Goal: Transaction & Acquisition: Purchase product/service

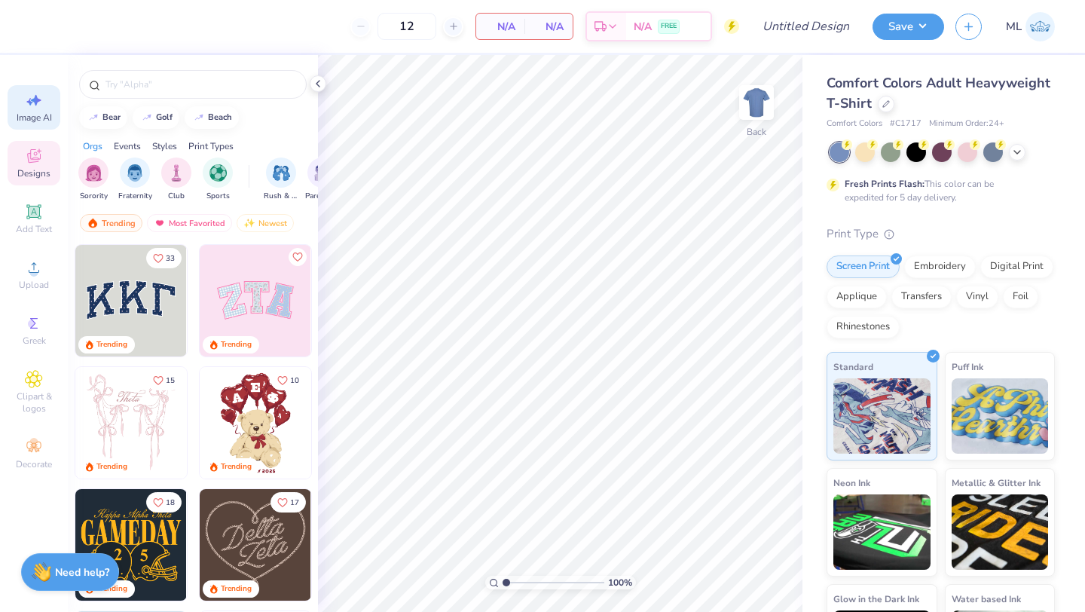
click at [30, 125] on div "Image AI" at bounding box center [34, 107] width 53 height 44
select select "4"
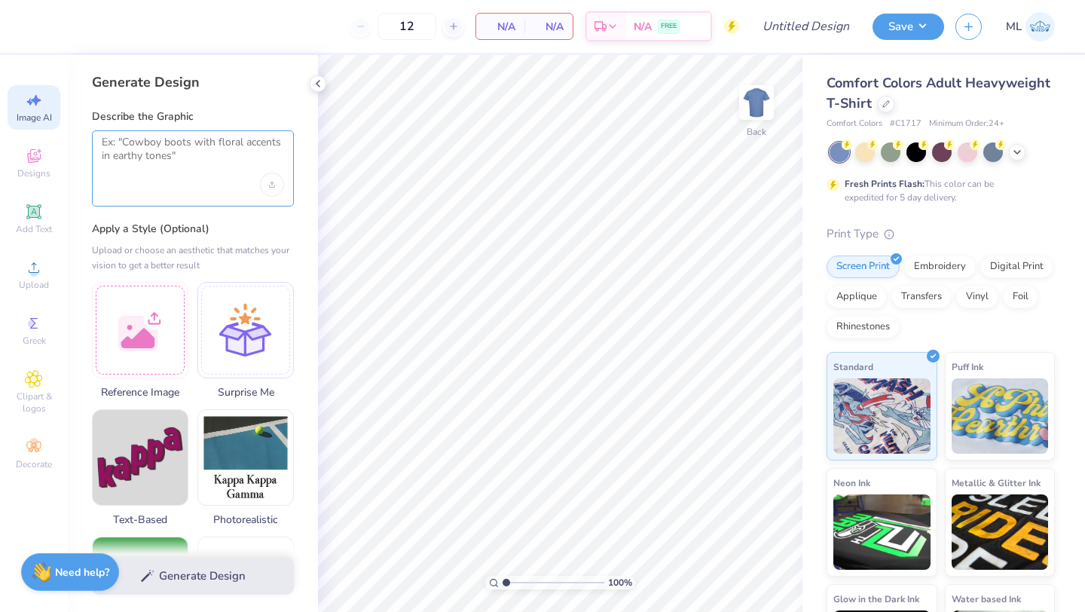
click at [192, 143] on textarea at bounding box center [193, 155] width 182 height 38
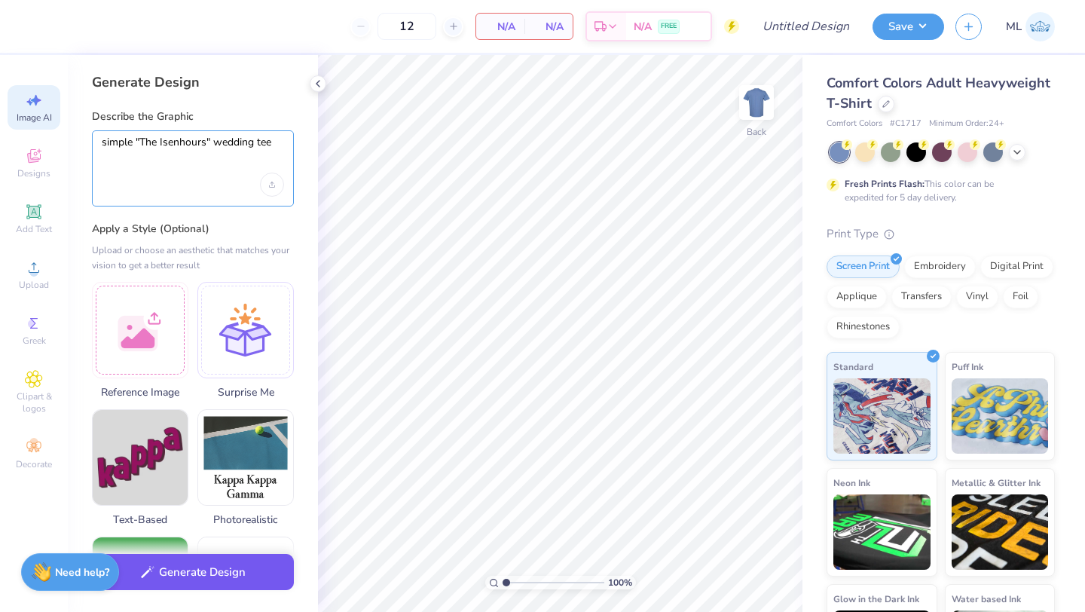
type textarea "simple "The Isenhours" wedding tee"
click at [194, 580] on button "Generate Design" at bounding box center [193, 572] width 202 height 37
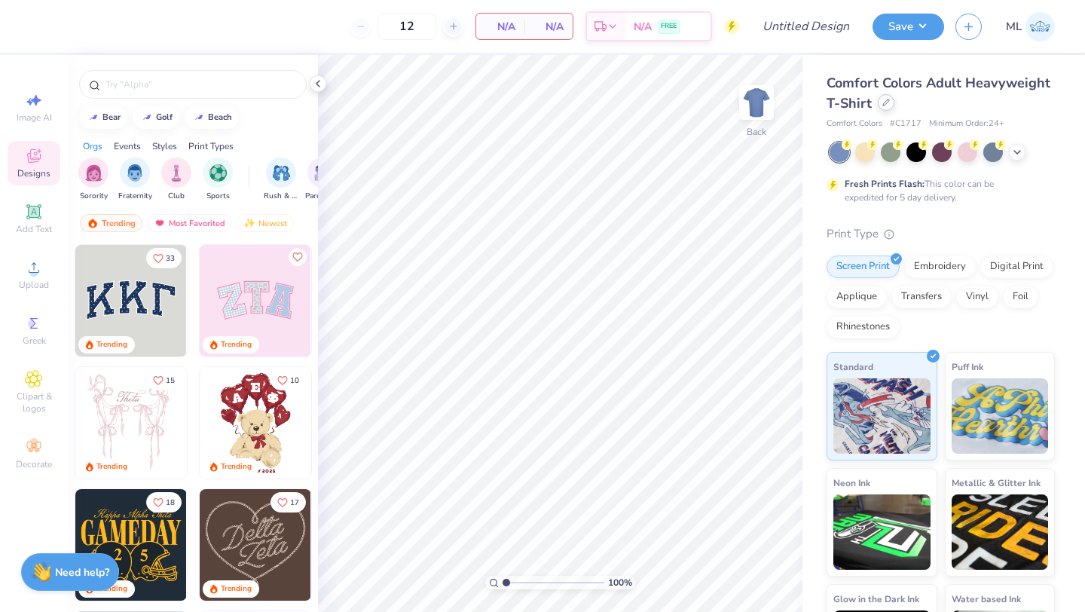
click at [889, 106] on div at bounding box center [886, 102] width 17 height 17
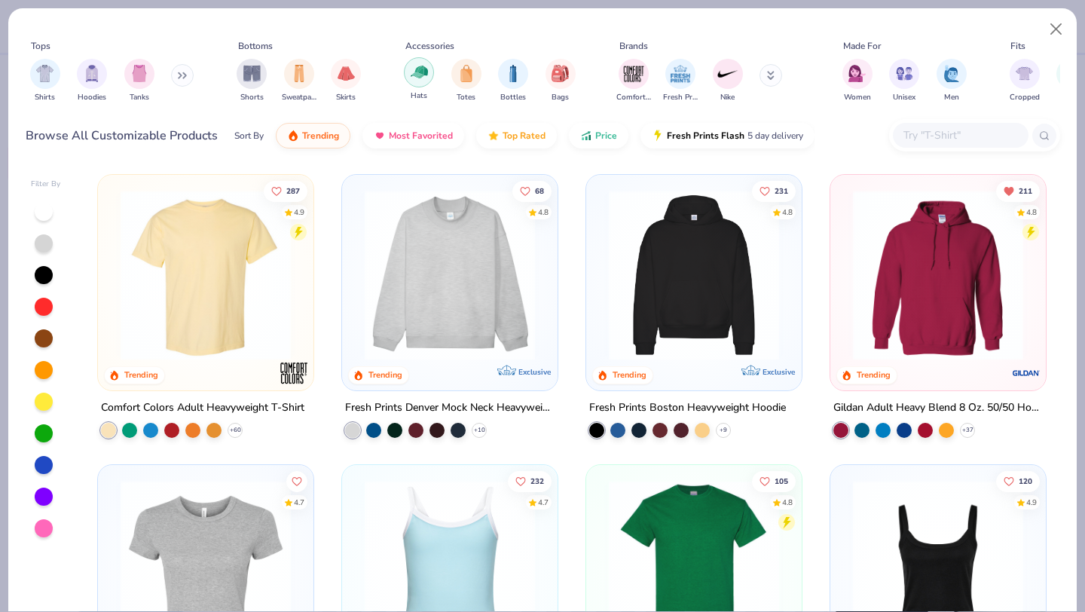
click at [420, 69] on img "filter for Hats" at bounding box center [419, 71] width 17 height 17
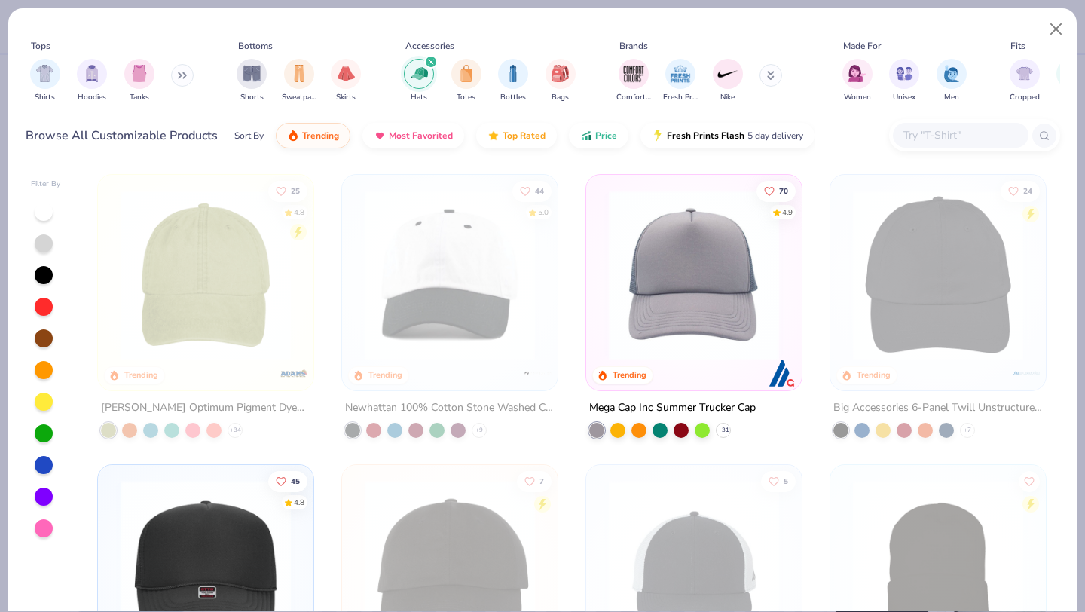
click at [725, 275] on img at bounding box center [693, 275] width 185 height 170
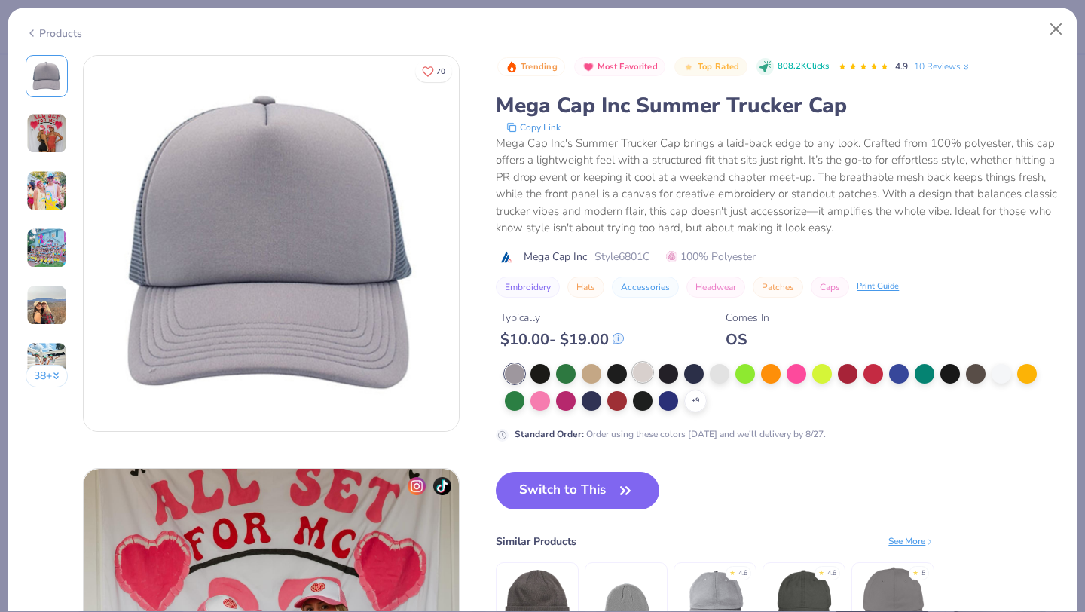
click at [634, 369] on div at bounding box center [643, 373] width 20 height 20
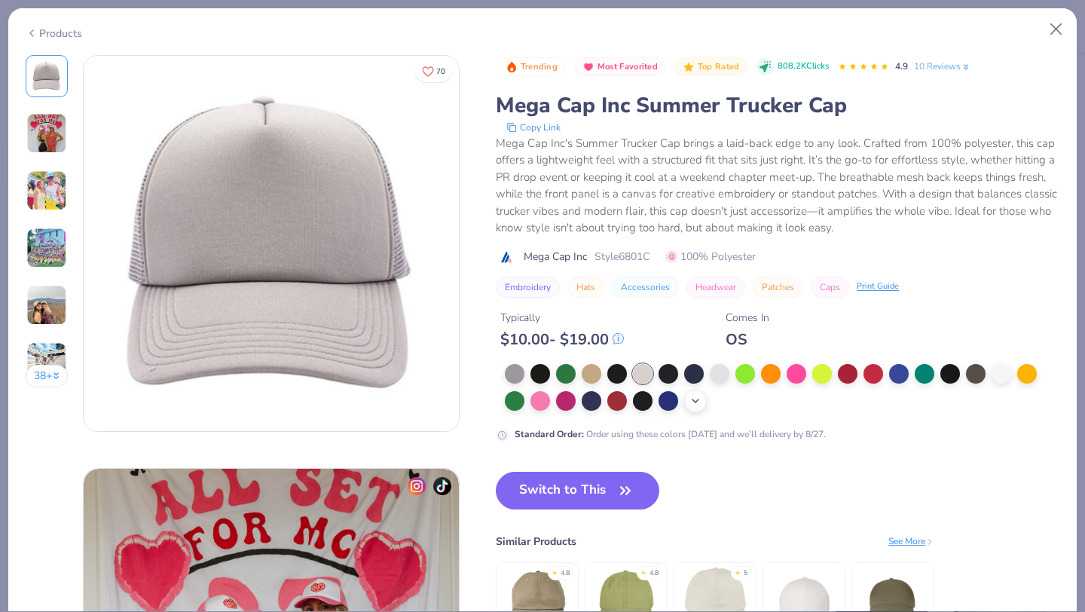
click at [697, 406] on icon at bounding box center [696, 401] width 12 height 12
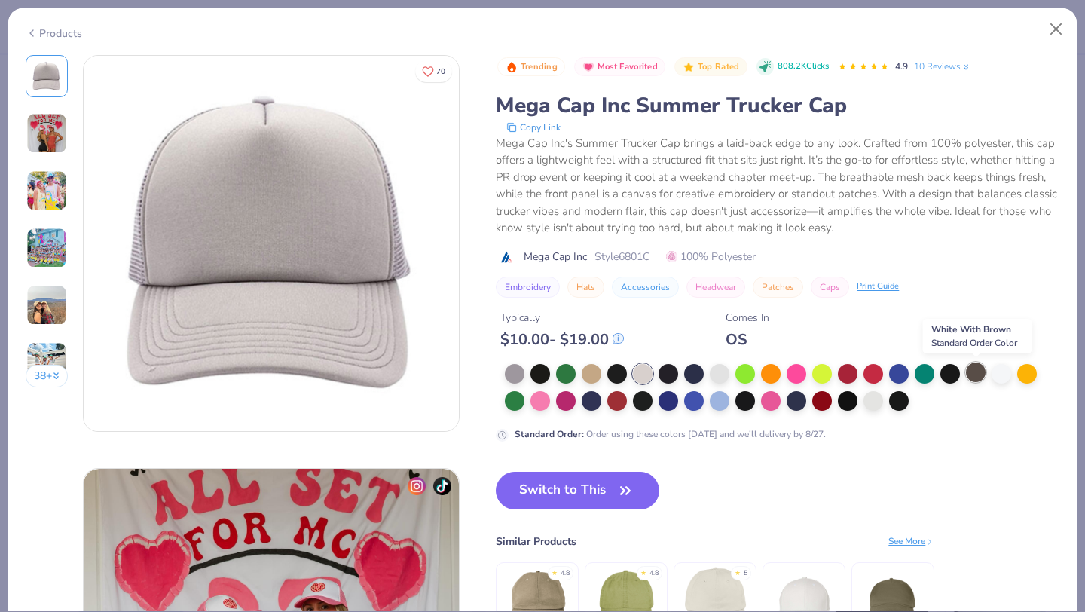
click at [975, 367] on div at bounding box center [976, 373] width 20 height 20
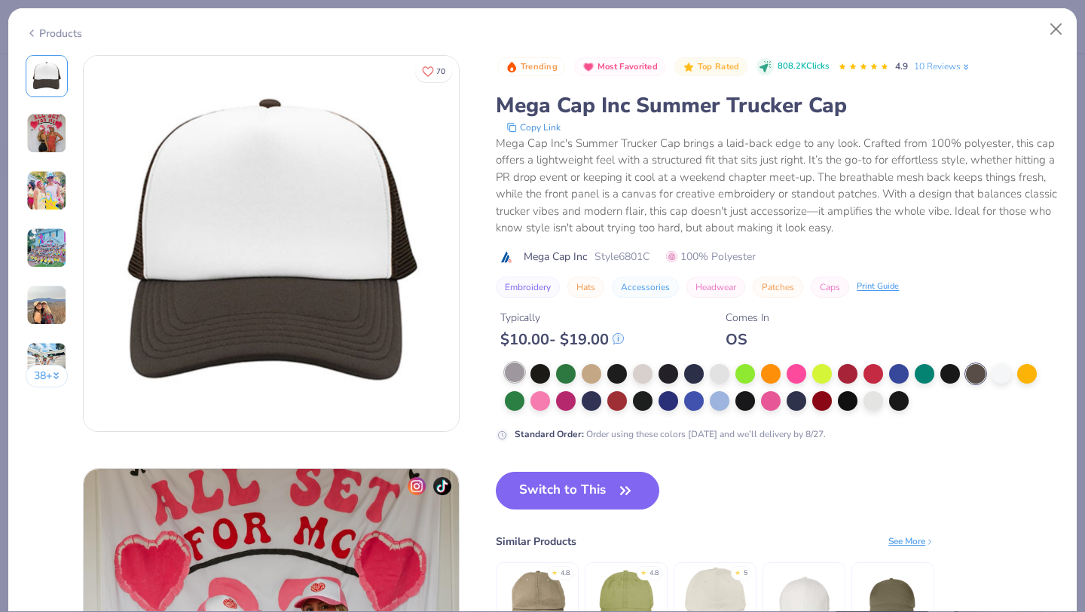
click at [524, 369] on div at bounding box center [515, 373] width 20 height 20
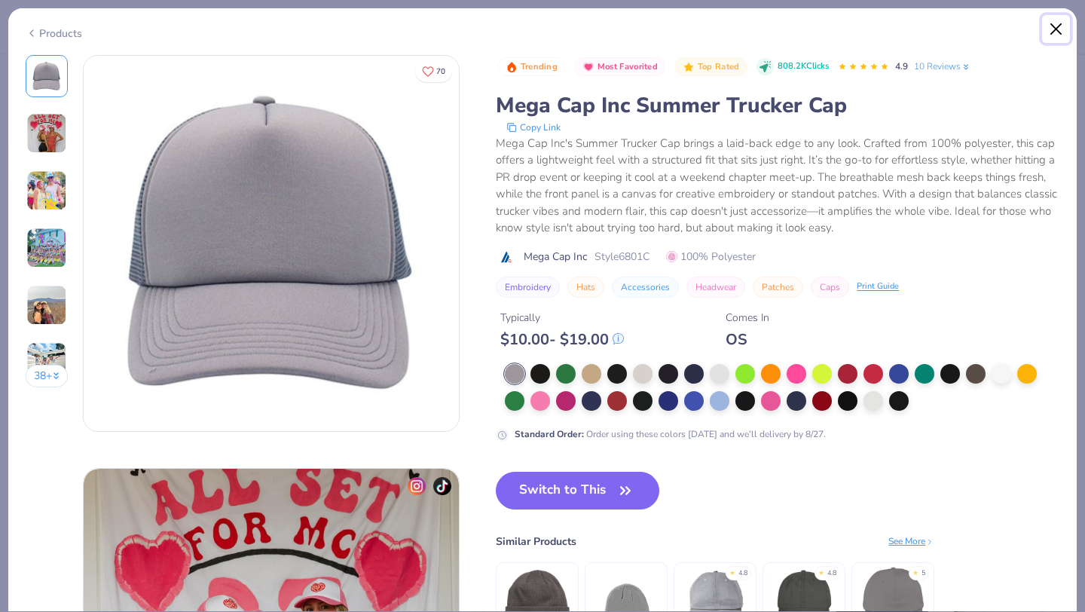
click at [1054, 29] on button "Close" at bounding box center [1056, 29] width 29 height 29
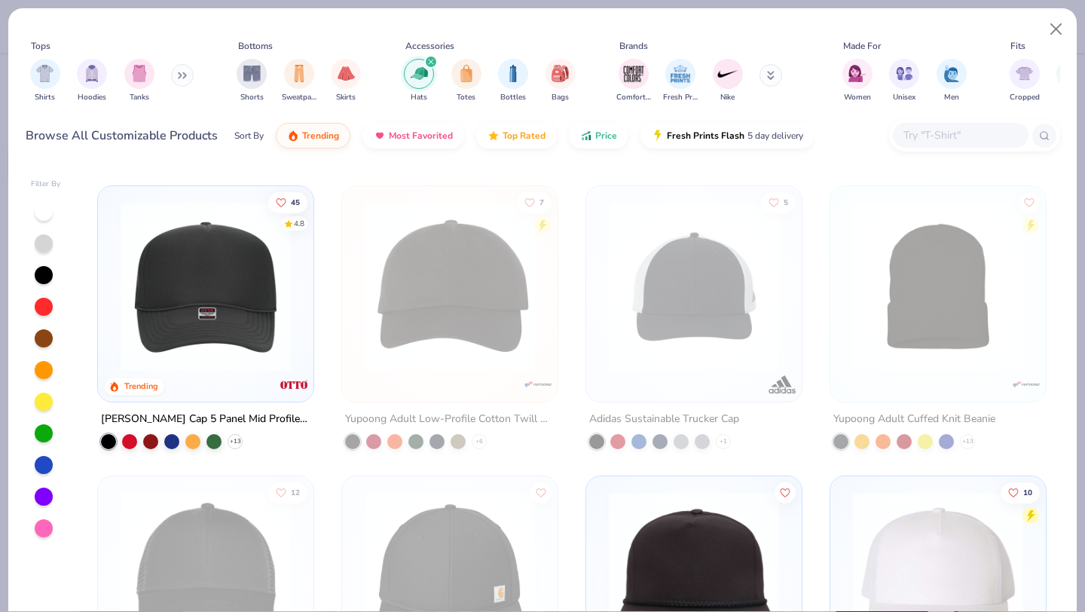
scroll to position [280, 0]
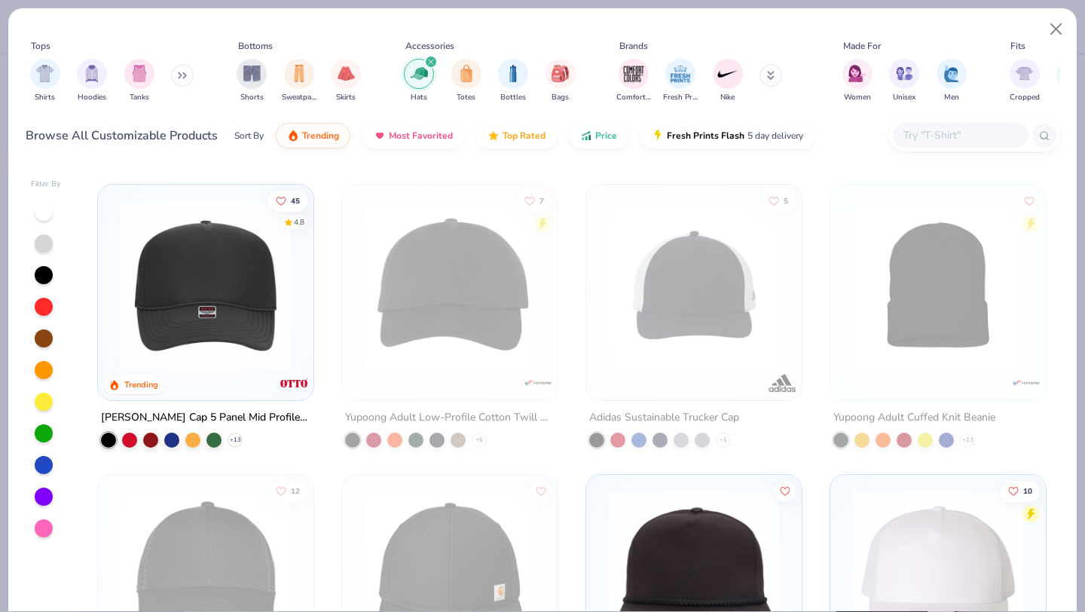
click at [155, 311] on img at bounding box center [205, 285] width 185 height 170
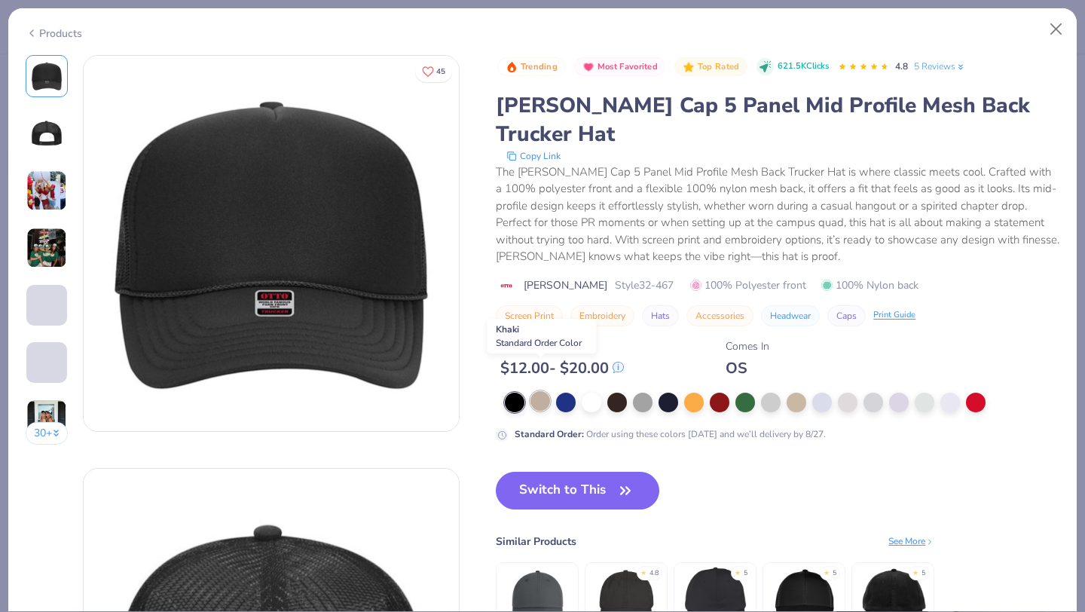
click at [540, 391] on div at bounding box center [541, 401] width 20 height 20
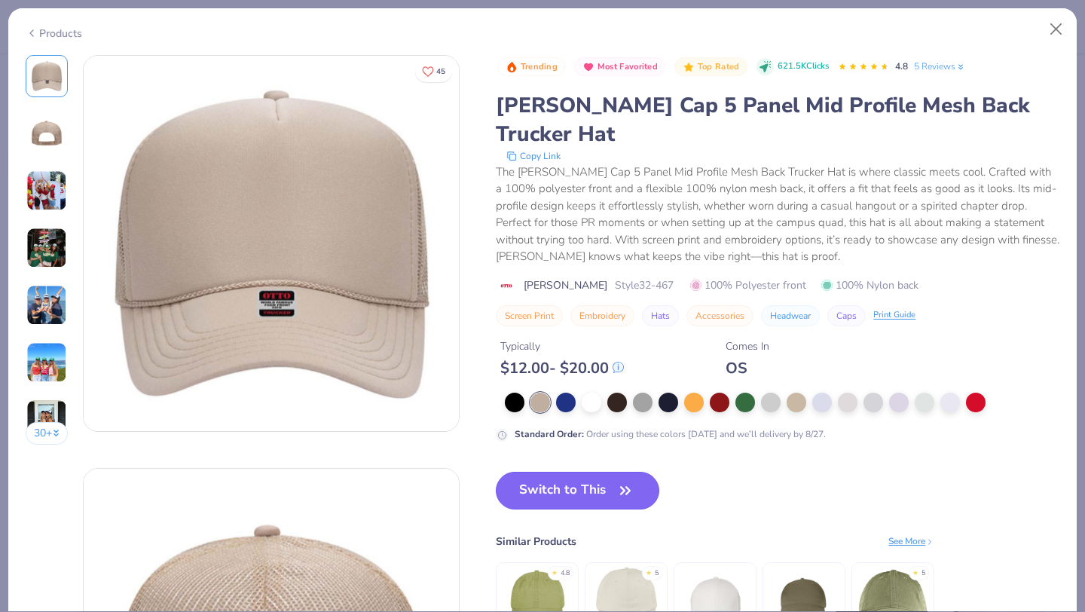
click at [556, 472] on button "Switch to This" at bounding box center [578, 491] width 164 height 38
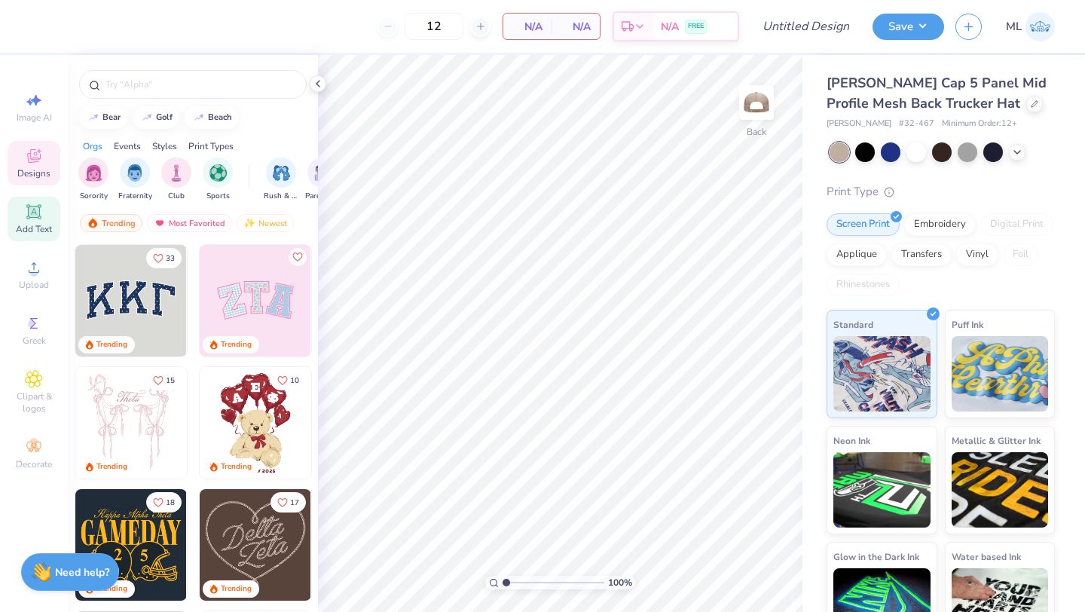
click at [27, 211] on icon at bounding box center [34, 212] width 18 height 18
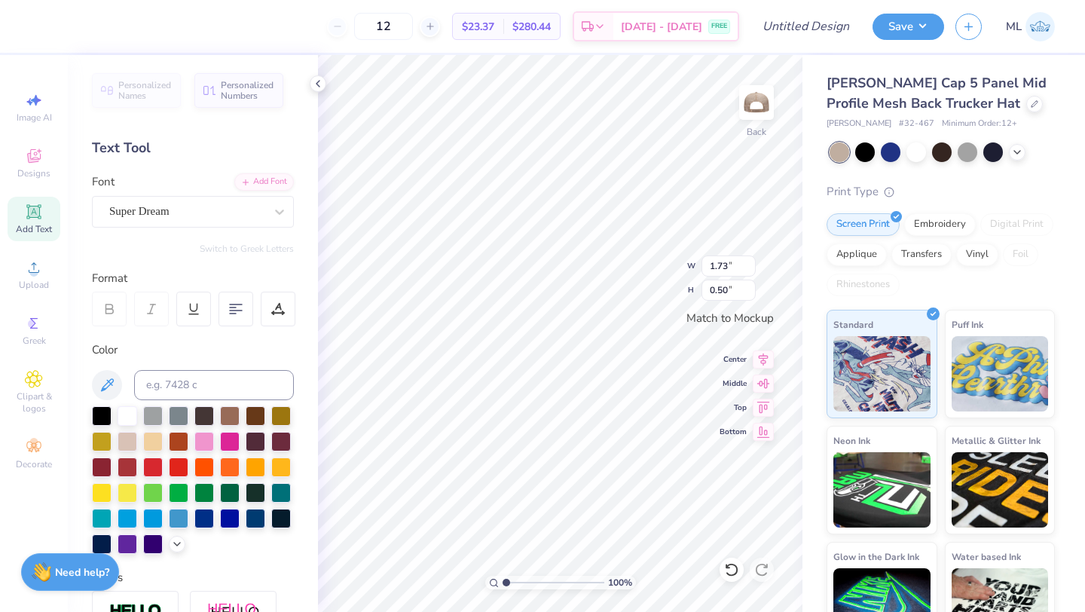
scroll to position [0, 2]
type textarea "Isenhour & Co."
click at [213, 217] on div "Super Dream" at bounding box center [187, 211] width 158 height 23
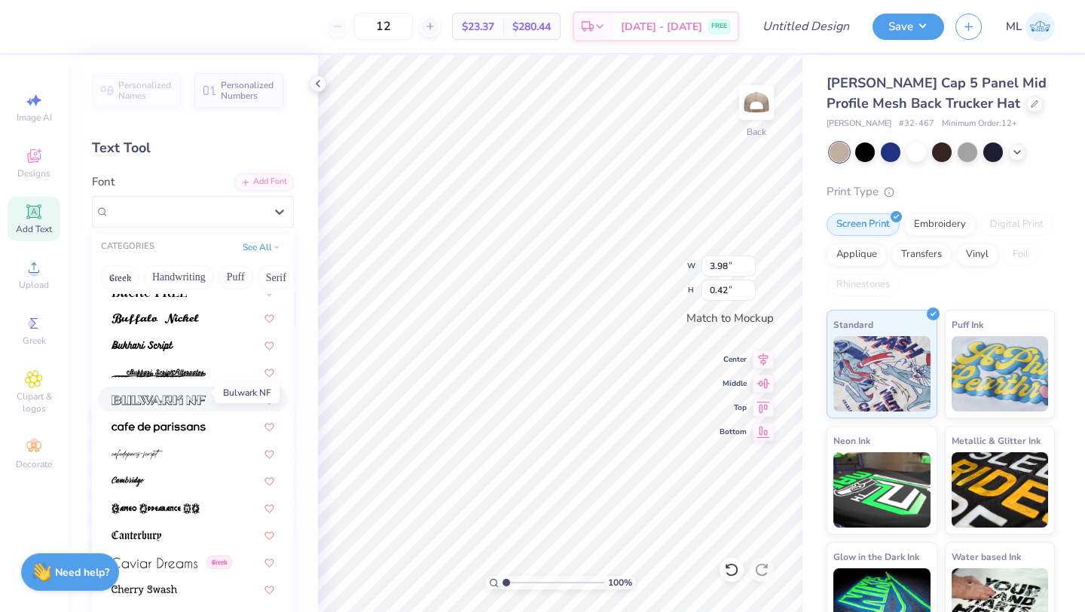
scroll to position [1403, 0]
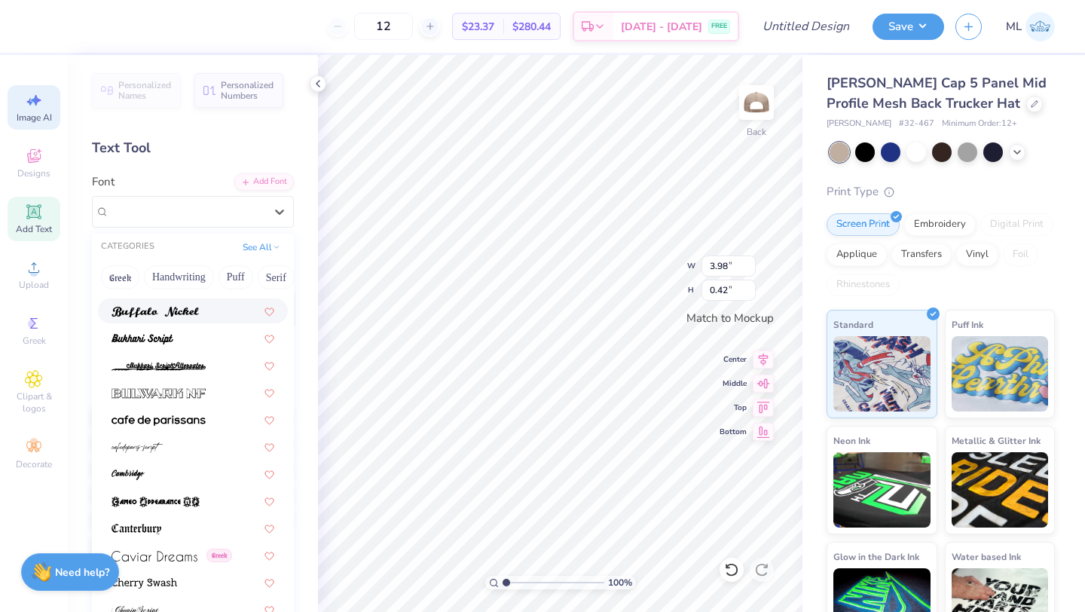
click at [42, 92] on icon at bounding box center [34, 100] width 18 height 18
select select "4"
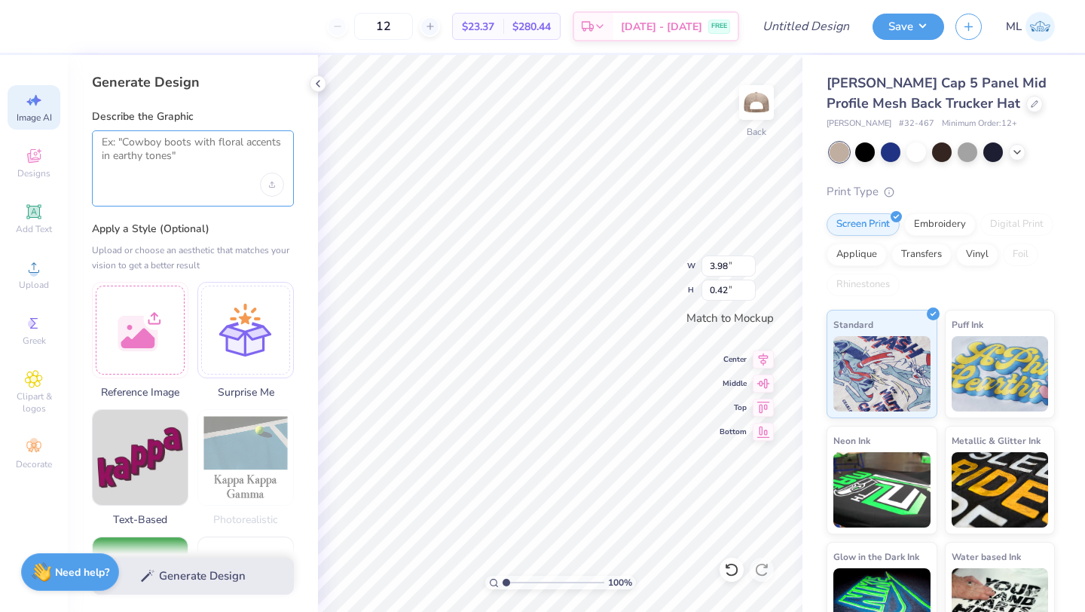
click at [151, 165] on textarea at bounding box center [193, 155] width 182 height 38
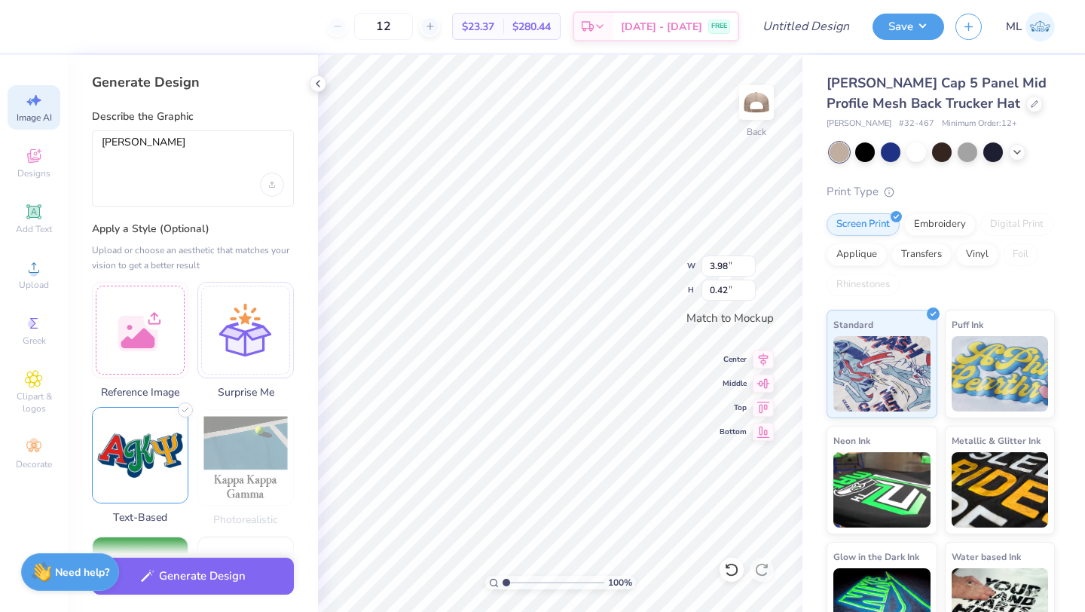
click at [152, 442] on img at bounding box center [140, 455] width 95 height 95
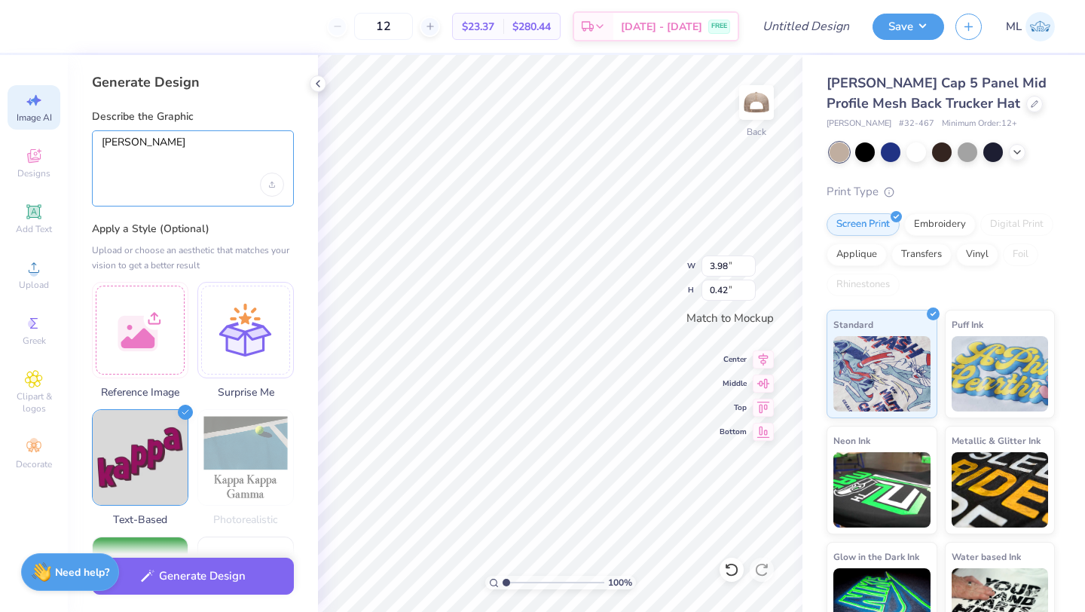
click at [169, 139] on textarea "Isenhour" at bounding box center [193, 155] width 182 height 38
type textarea "Isenhour & Co."
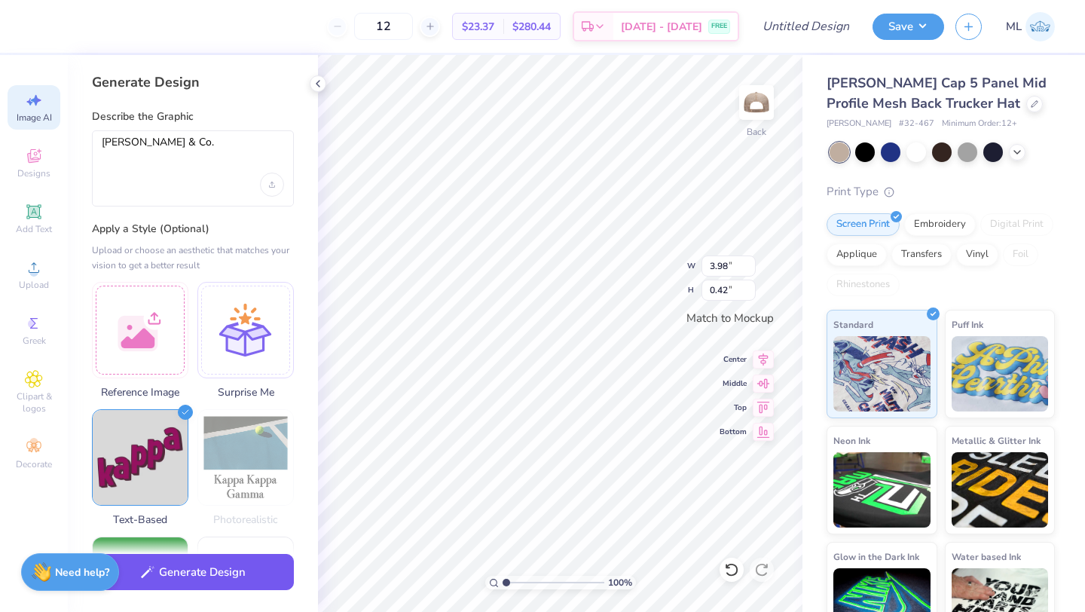
click at [207, 577] on button "Generate Design" at bounding box center [193, 572] width 202 height 37
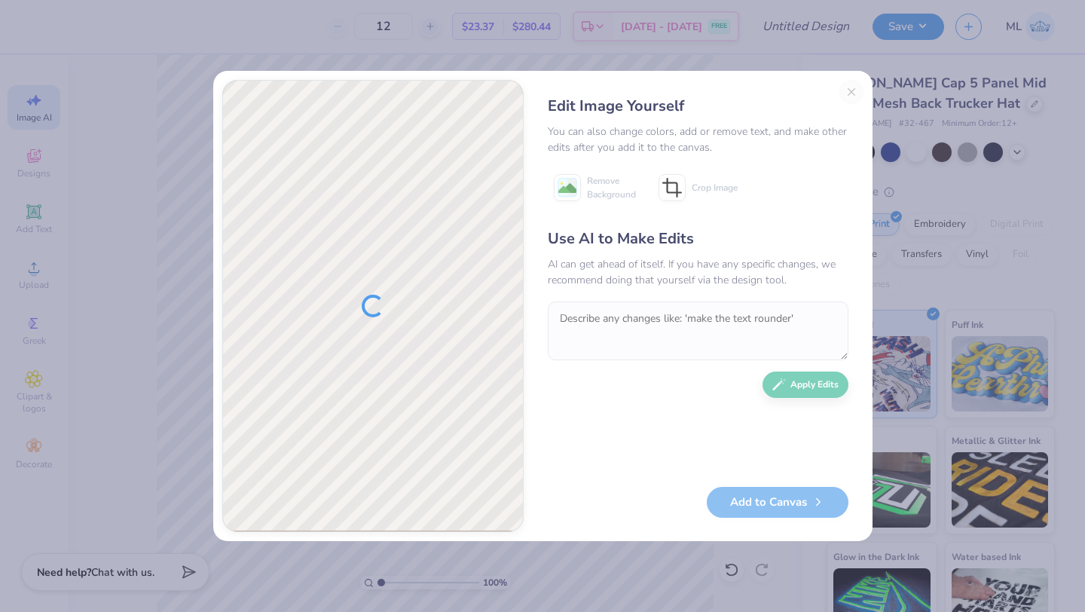
click at [854, 92] on div "Edit Image Yourself You can also change colors, add or remove text, and make ot…" at bounding box center [698, 306] width 331 height 452
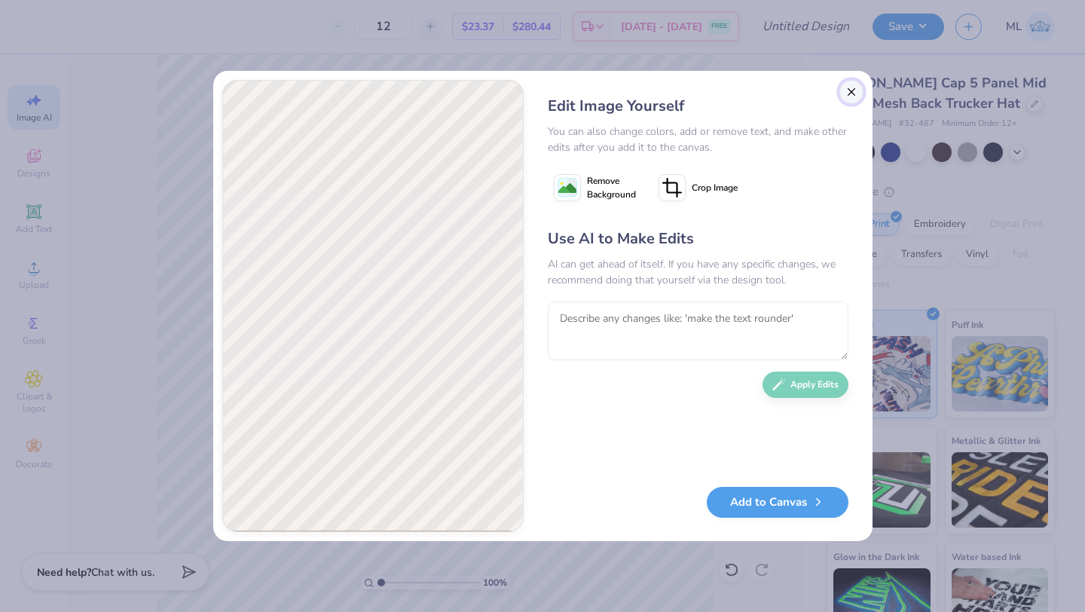
click at [849, 97] on button "Close" at bounding box center [852, 92] width 24 height 24
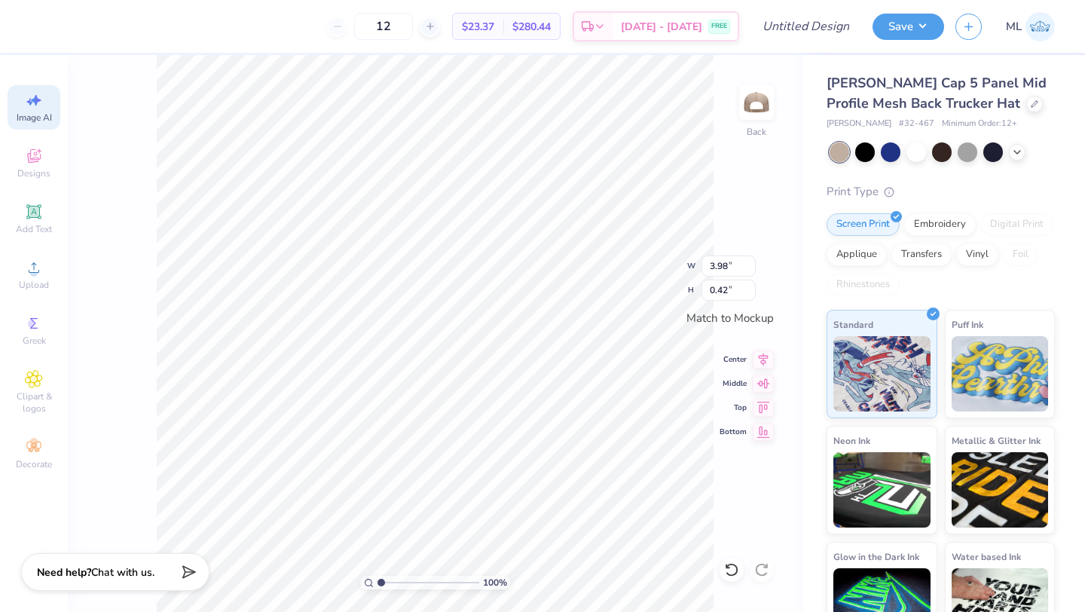
scroll to position [0, 3]
click at [32, 210] on icon at bounding box center [33, 211] width 11 height 11
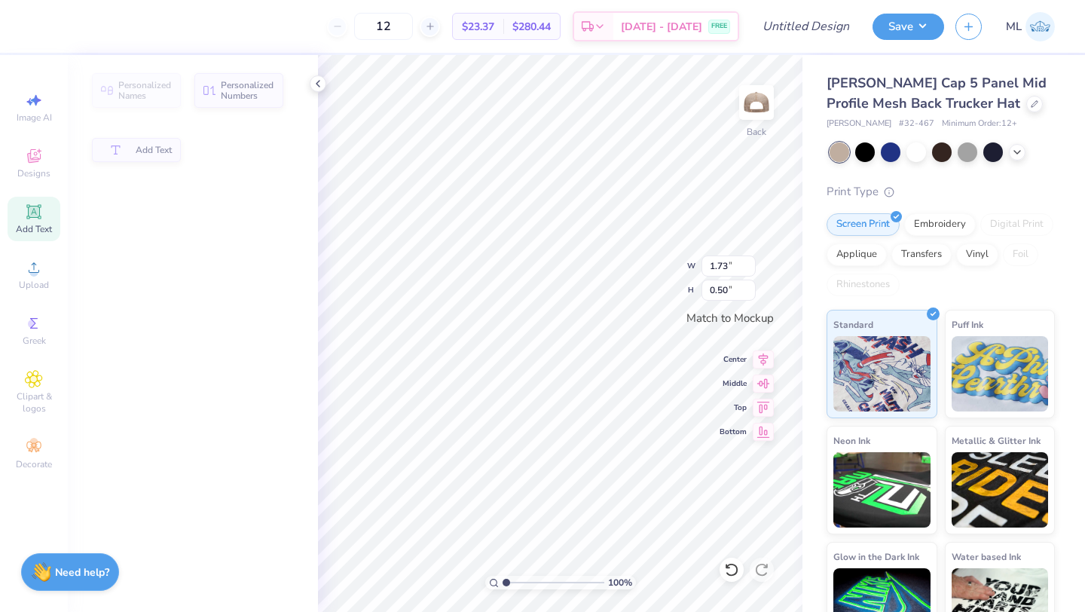
type input "1.73"
type input "0.50"
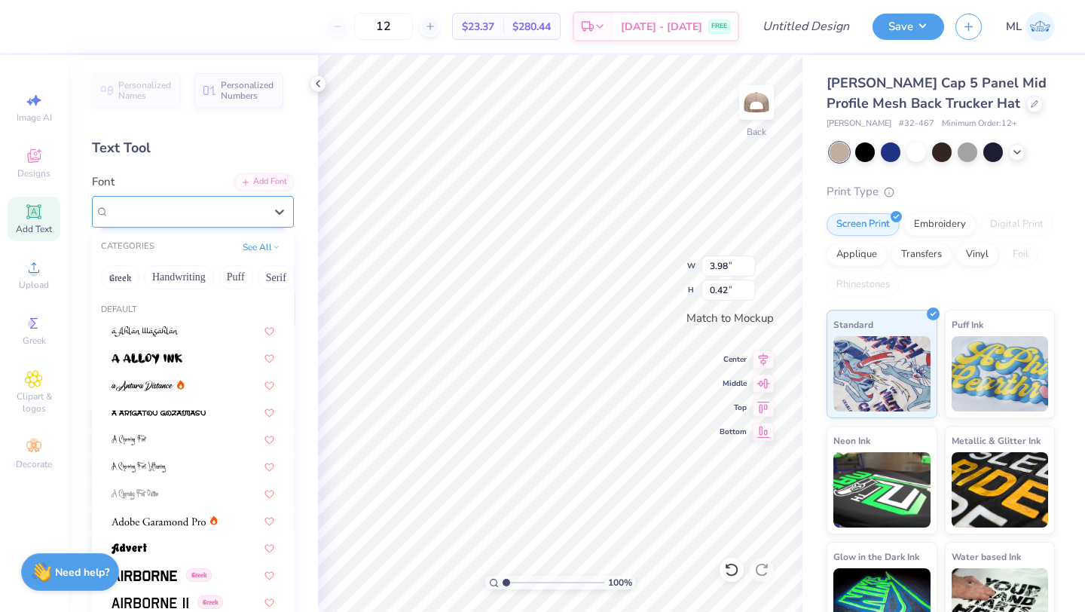
click at [169, 205] on div "Super Dream" at bounding box center [187, 211] width 158 height 23
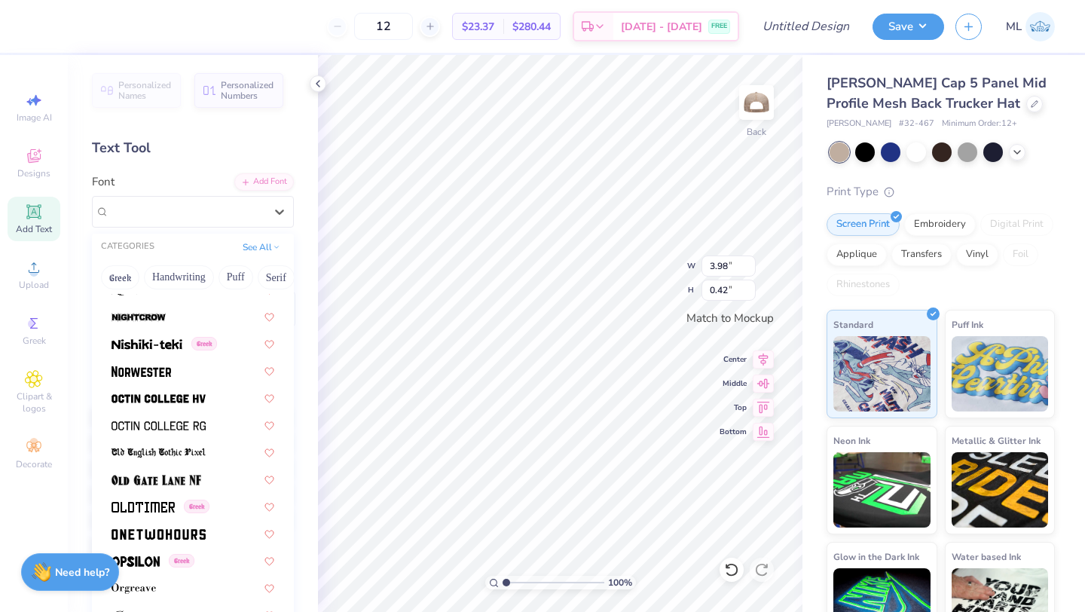
scroll to position [6241, 0]
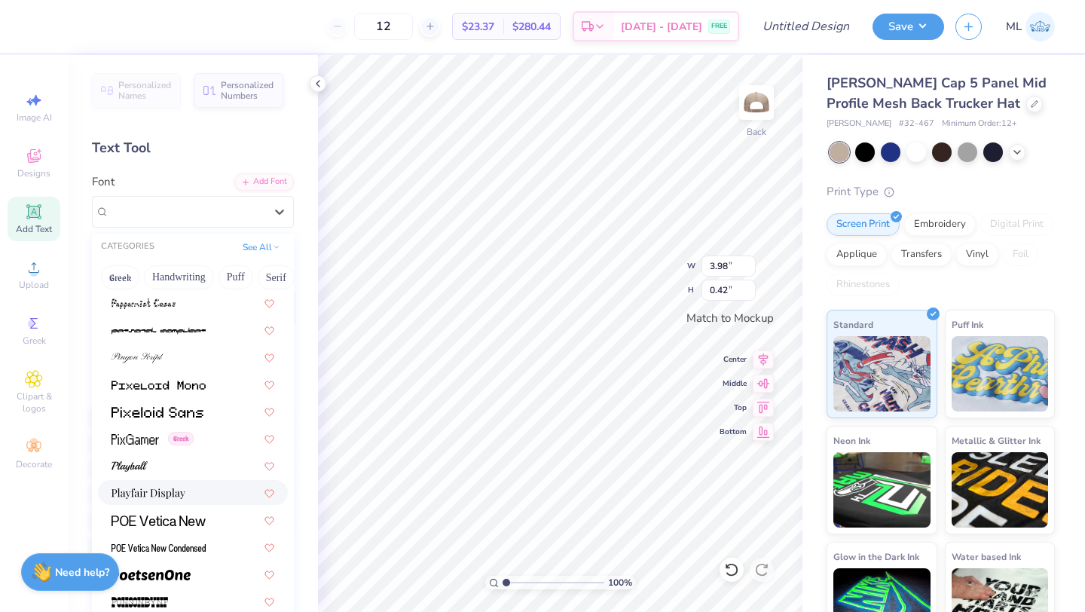
click at [203, 497] on div at bounding box center [193, 493] width 163 height 16
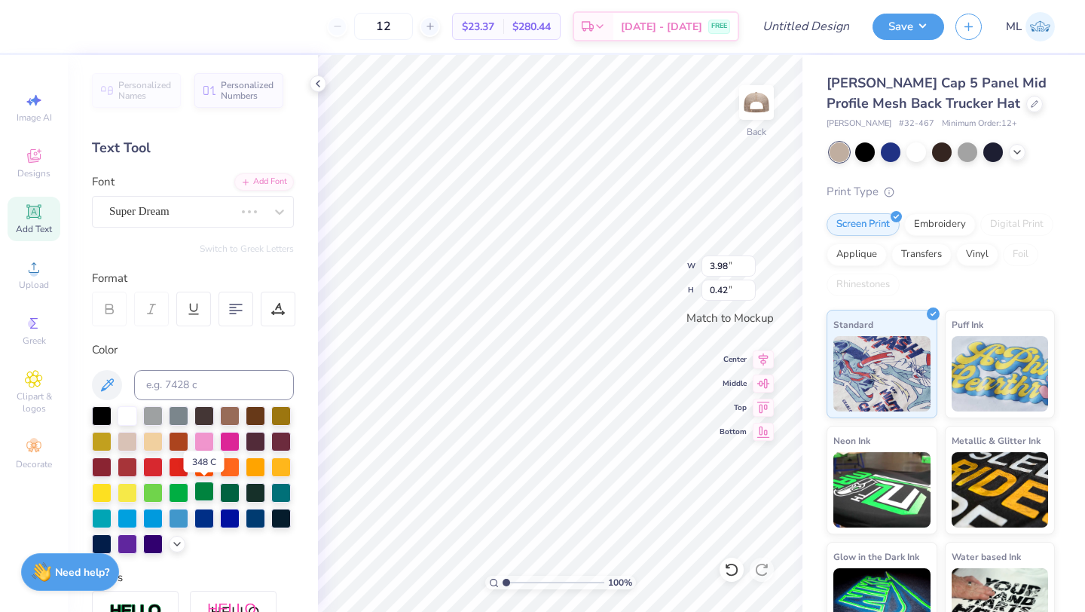
type input "0.47"
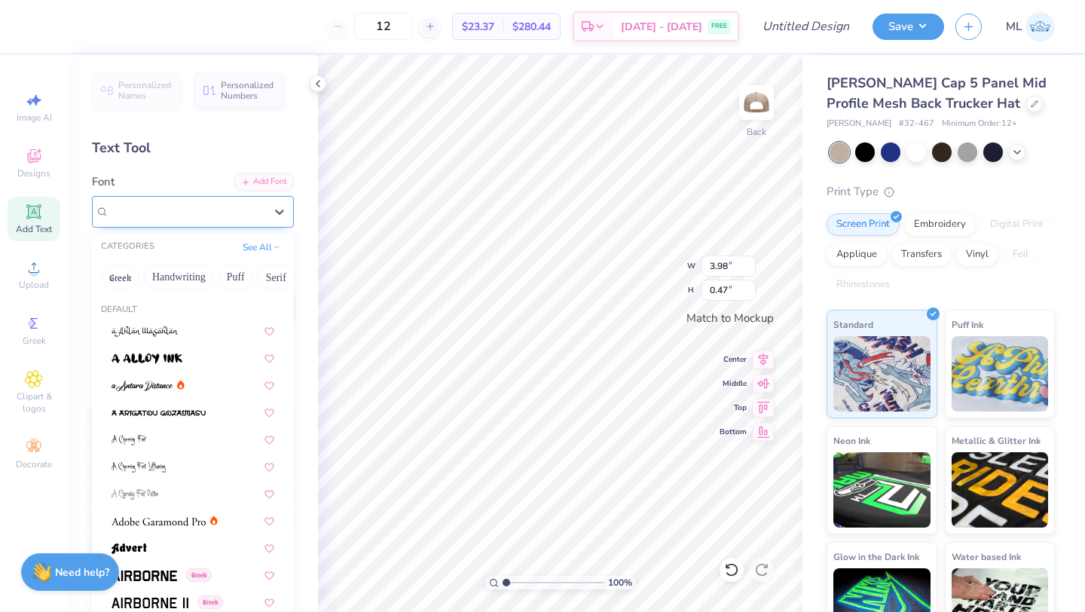
click at [144, 216] on div "Playfair Display" at bounding box center [187, 211] width 158 height 23
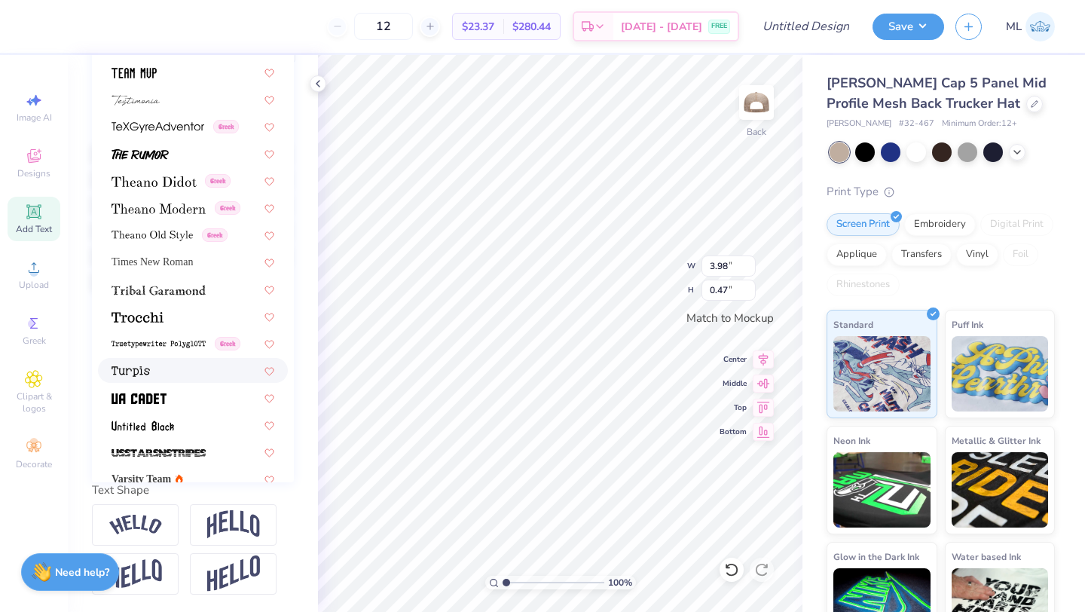
scroll to position [7645, 0]
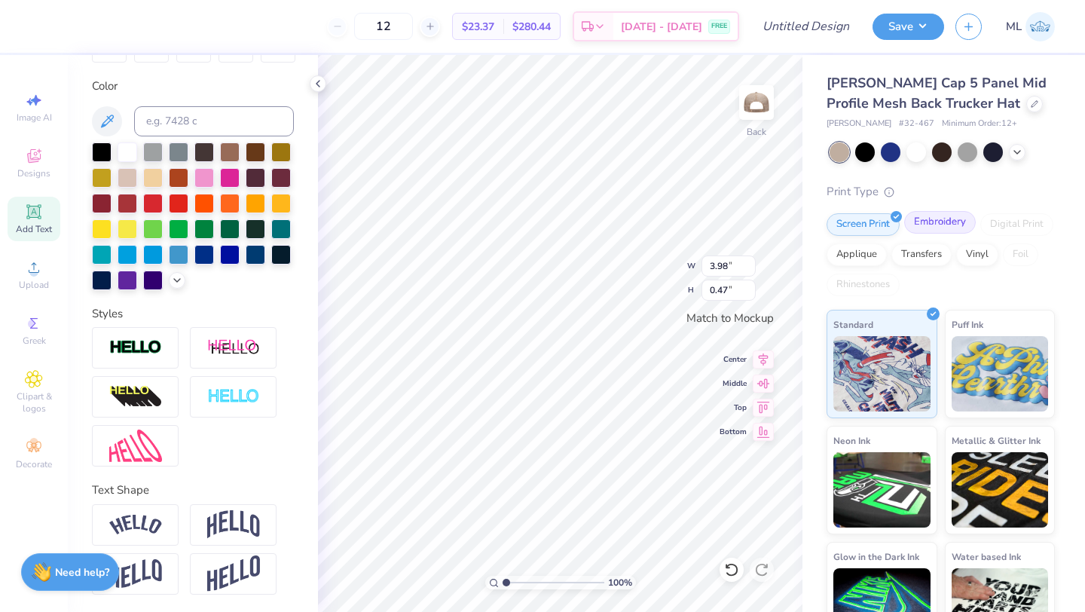
click at [941, 217] on div "Embroidery" at bounding box center [940, 222] width 72 height 23
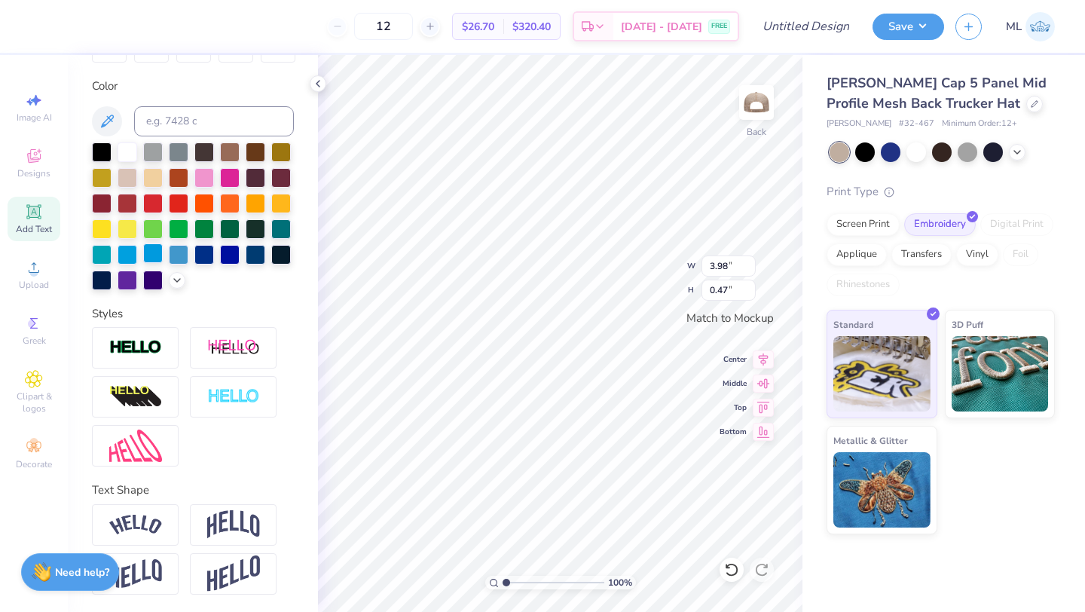
scroll to position [0, 0]
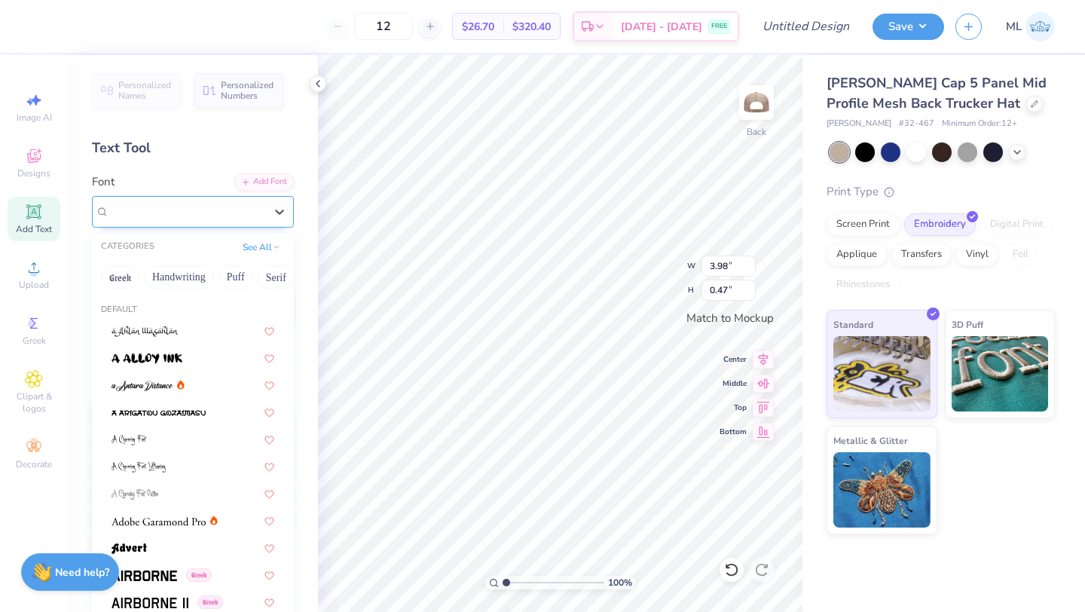
click at [163, 212] on div "Playfair Display" at bounding box center [187, 211] width 158 height 23
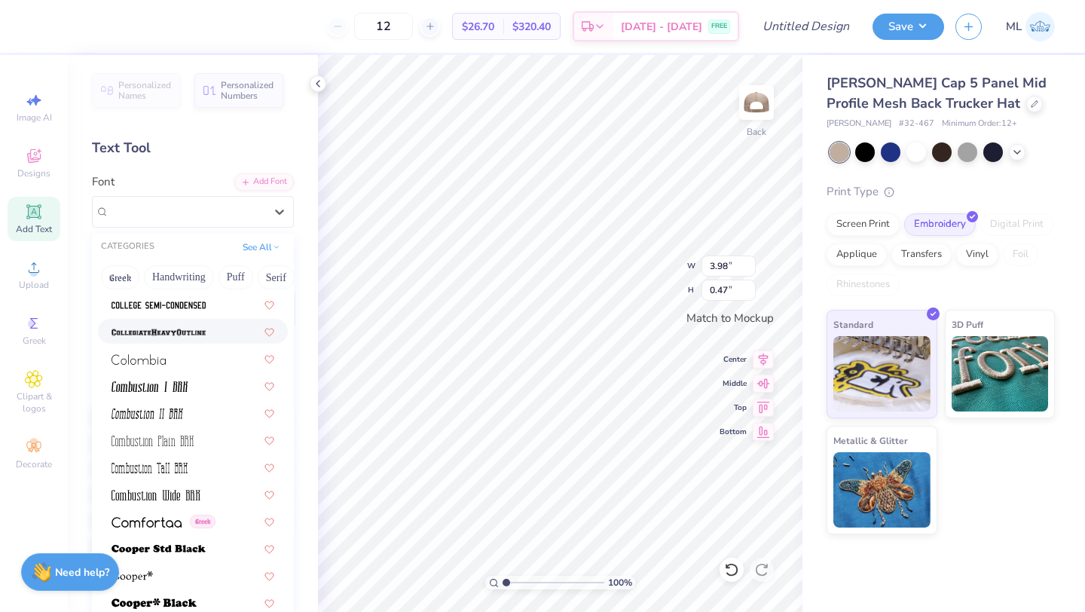
scroll to position [1895, 0]
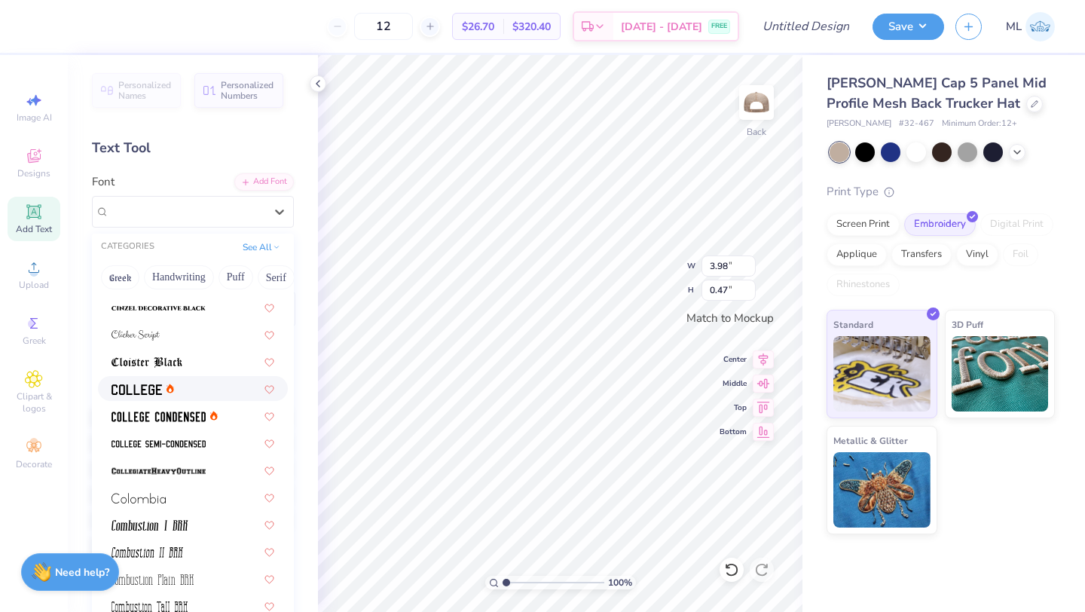
click at [137, 384] on img at bounding box center [137, 389] width 50 height 11
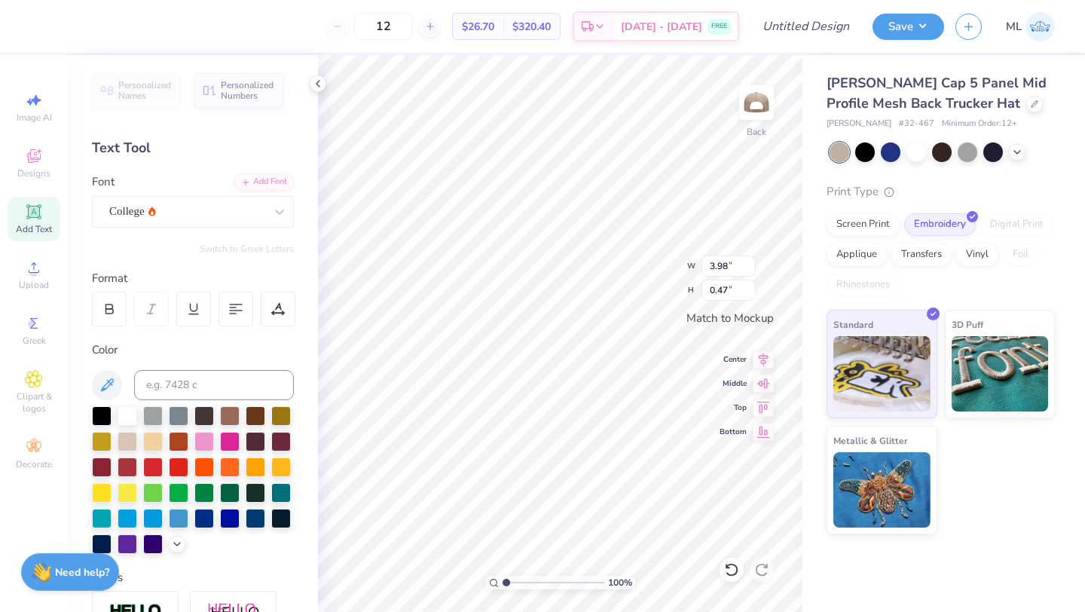
type input "3.31"
type input "0.40"
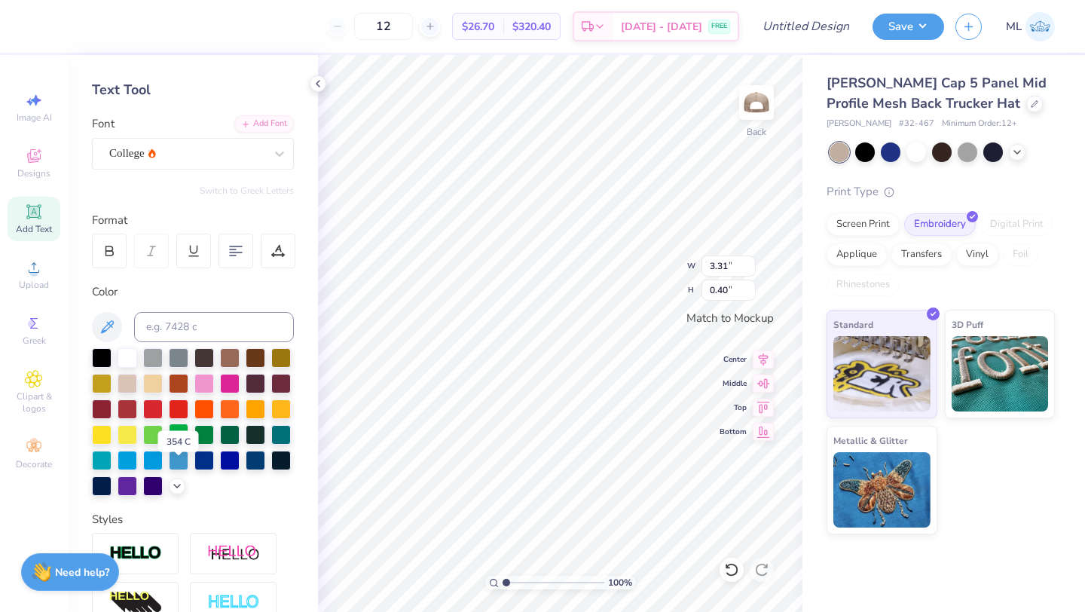
scroll to position [0, 0]
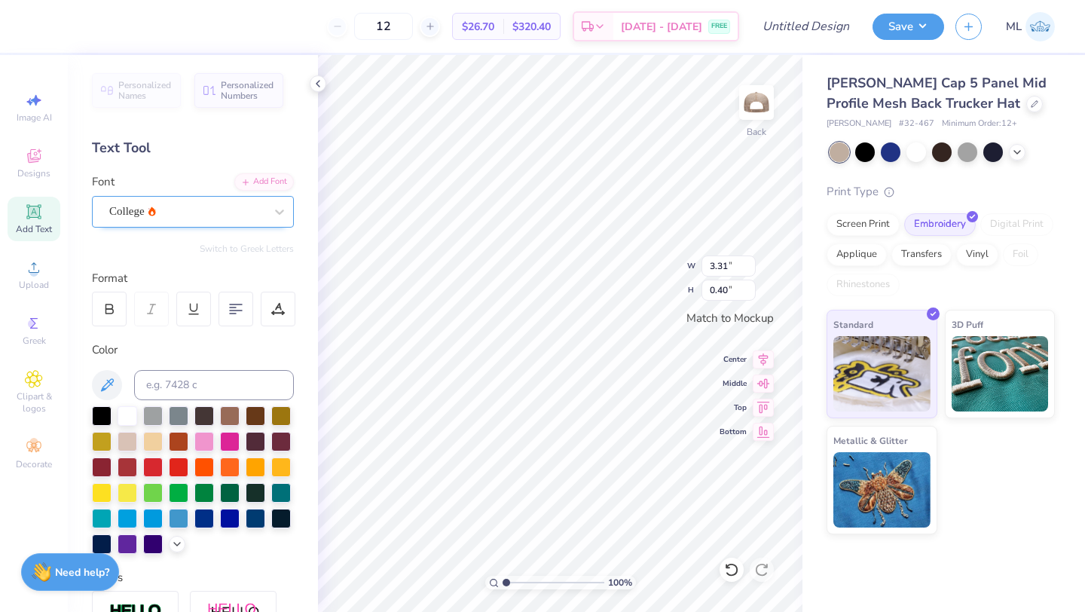
click at [185, 222] on div "College" at bounding box center [187, 211] width 158 height 23
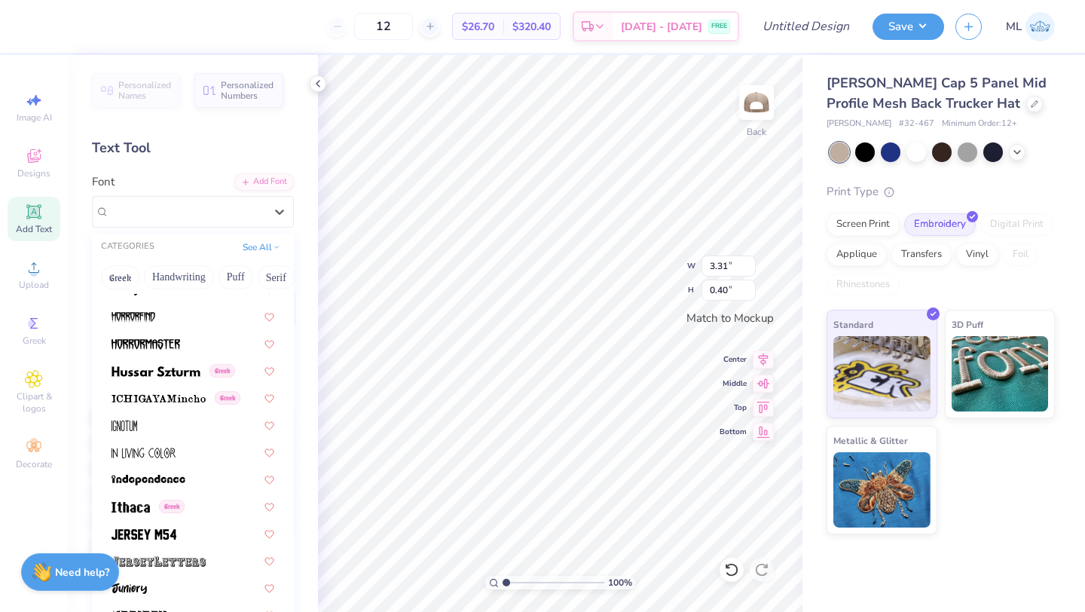
scroll to position [3964, 0]
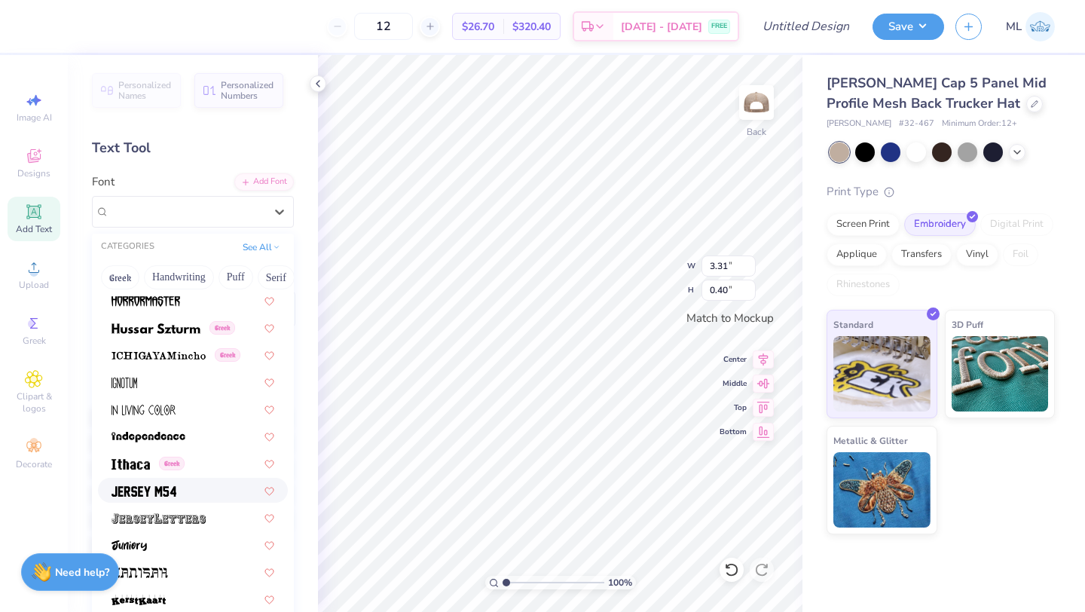
click at [163, 490] on img at bounding box center [144, 491] width 65 height 11
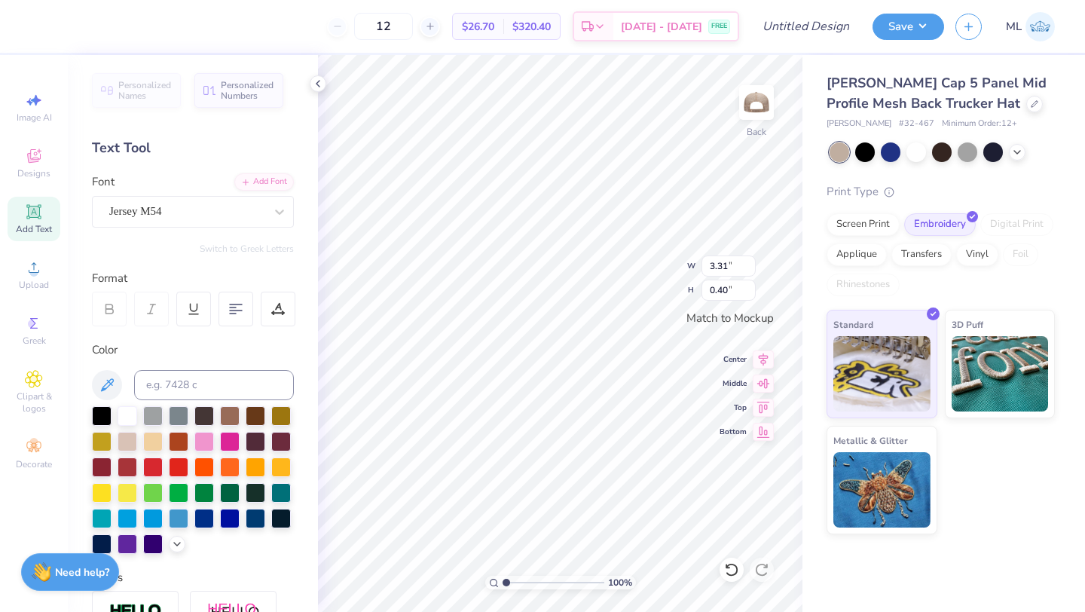
type input "3.16"
type input "0.45"
type textarea "Isenhou Co."
click at [938, 96] on div "Otto Cap 5 Panel Mid Profile Mesh Back Trucker Hat" at bounding box center [941, 93] width 228 height 41
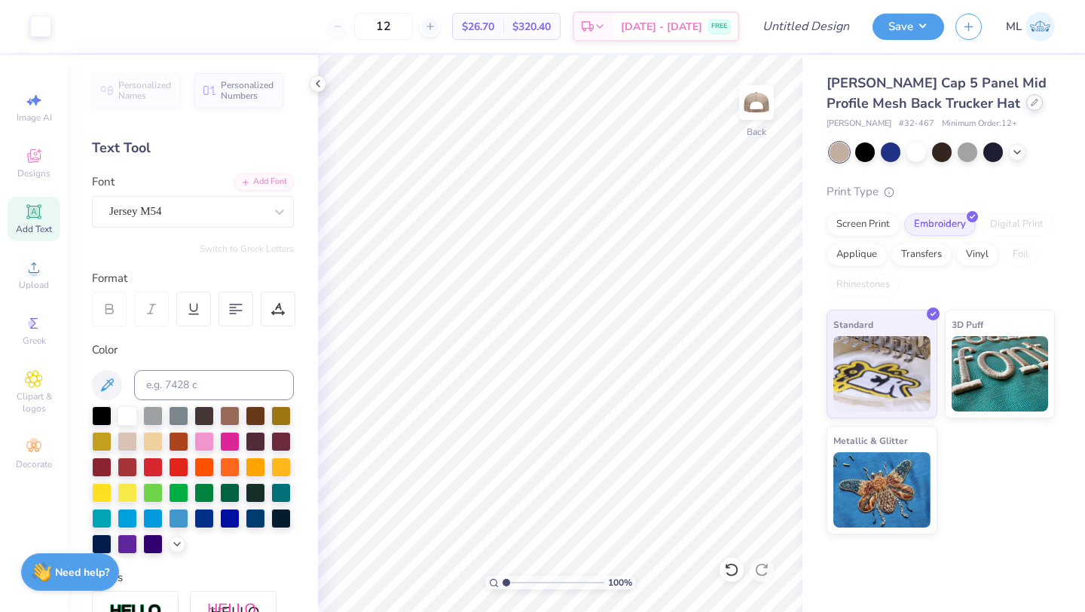
click at [1031, 101] on icon at bounding box center [1035, 103] width 8 height 8
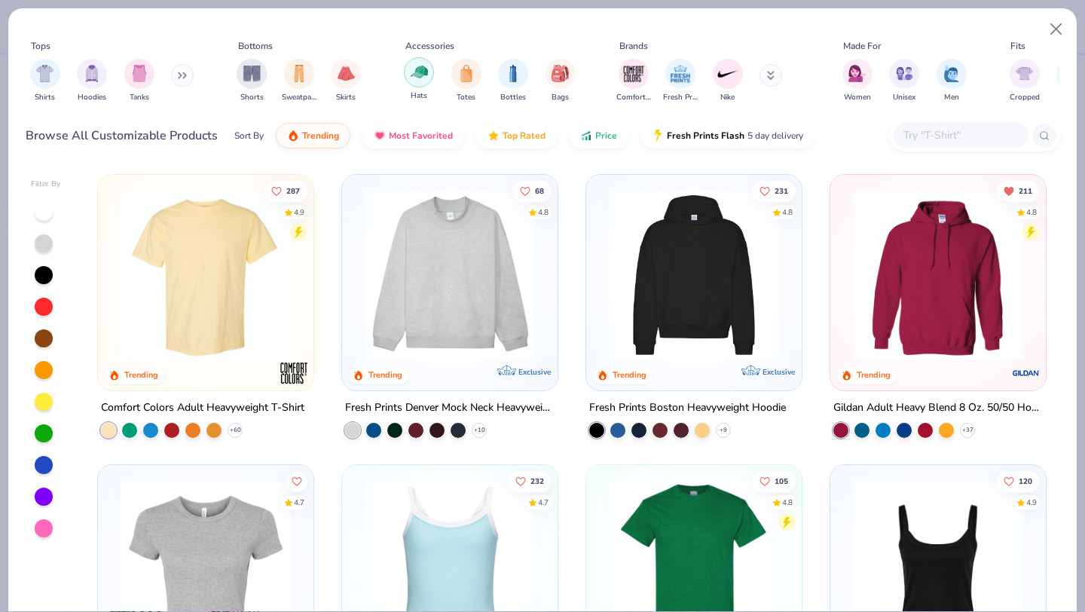
click at [420, 75] on img "filter for Hats" at bounding box center [419, 71] width 17 height 17
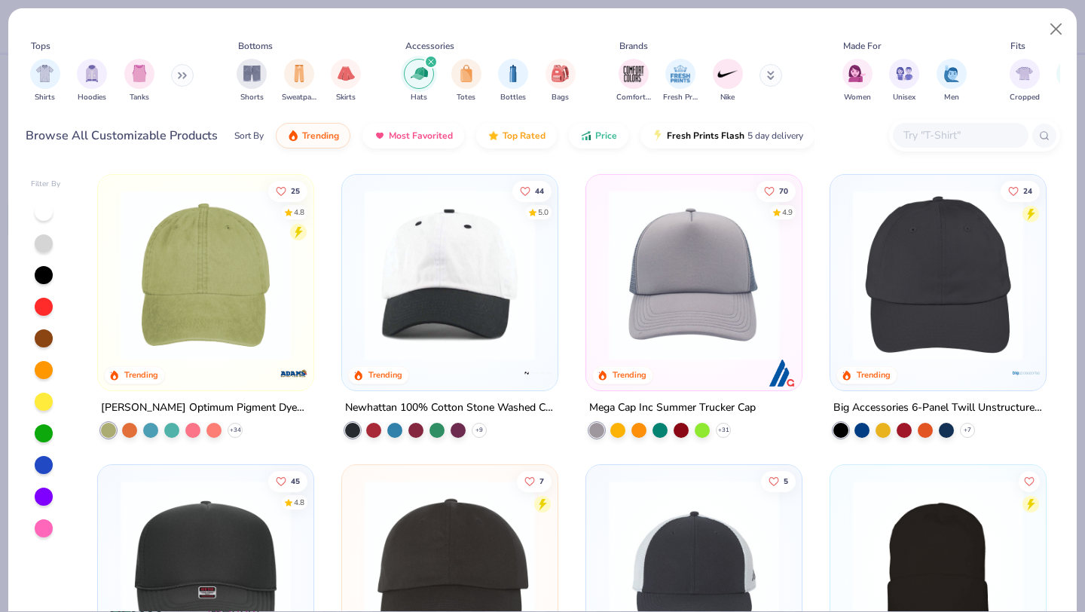
click at [471, 282] on img at bounding box center [449, 275] width 185 height 170
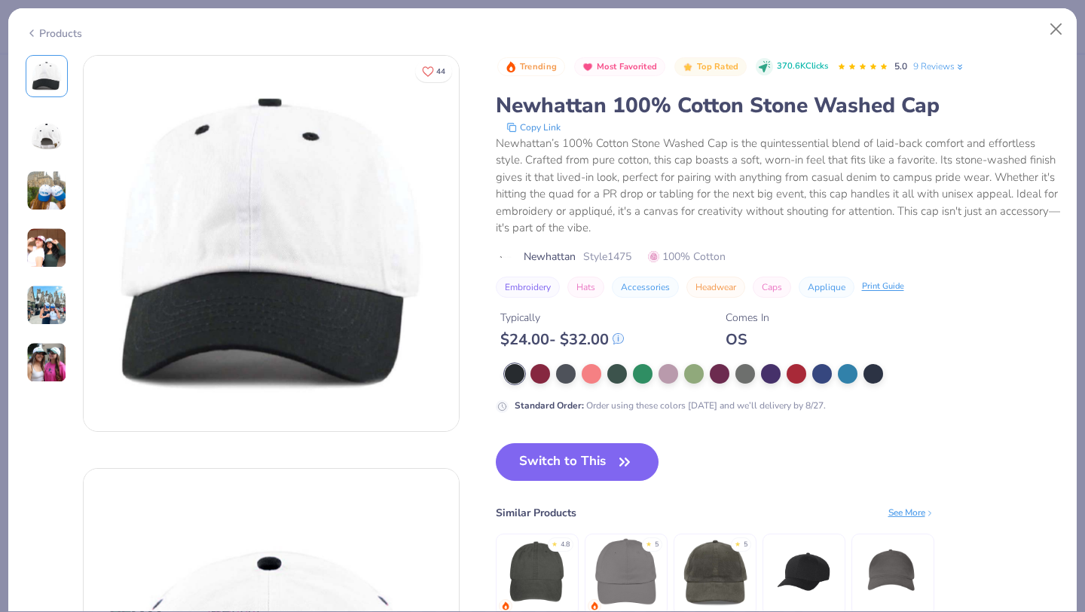
click at [553, 375] on div at bounding box center [782, 374] width 555 height 20
click at [565, 375] on div at bounding box center [566, 373] width 20 height 20
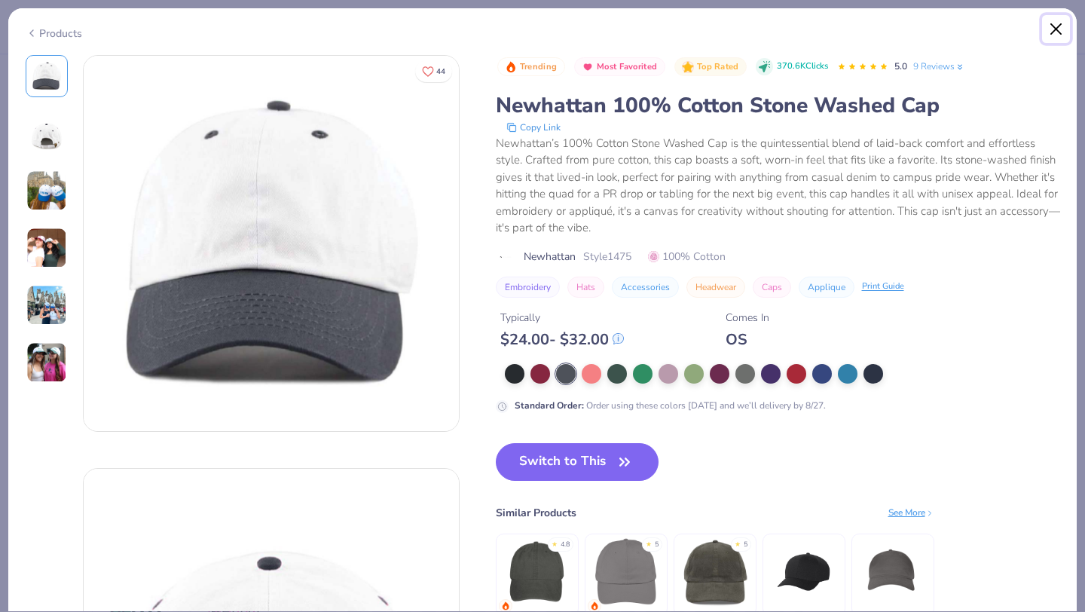
click at [1057, 26] on button "Close" at bounding box center [1056, 29] width 29 height 29
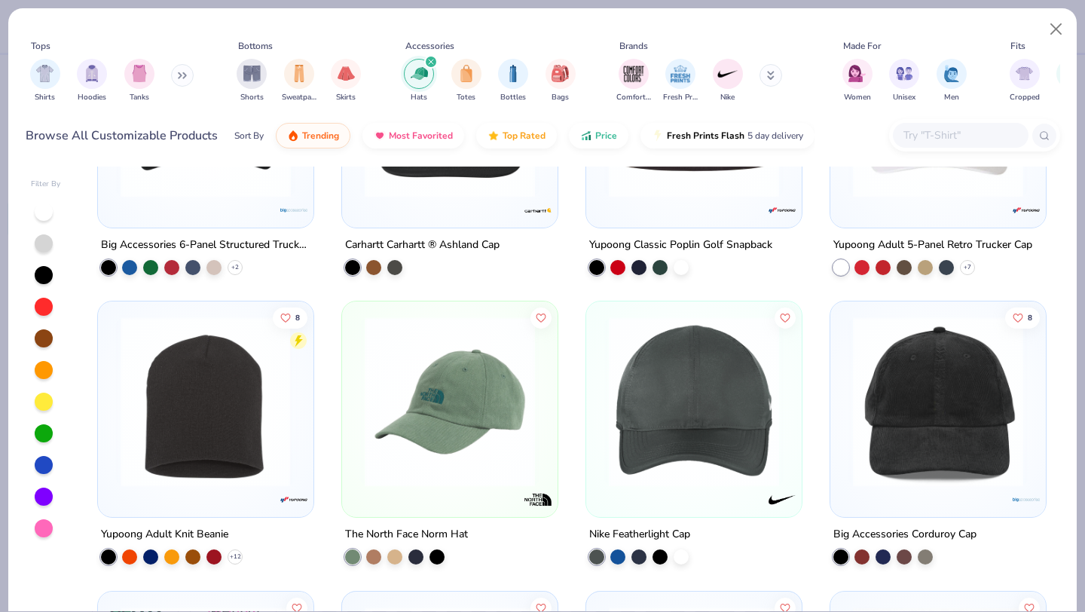
scroll to position [699, 0]
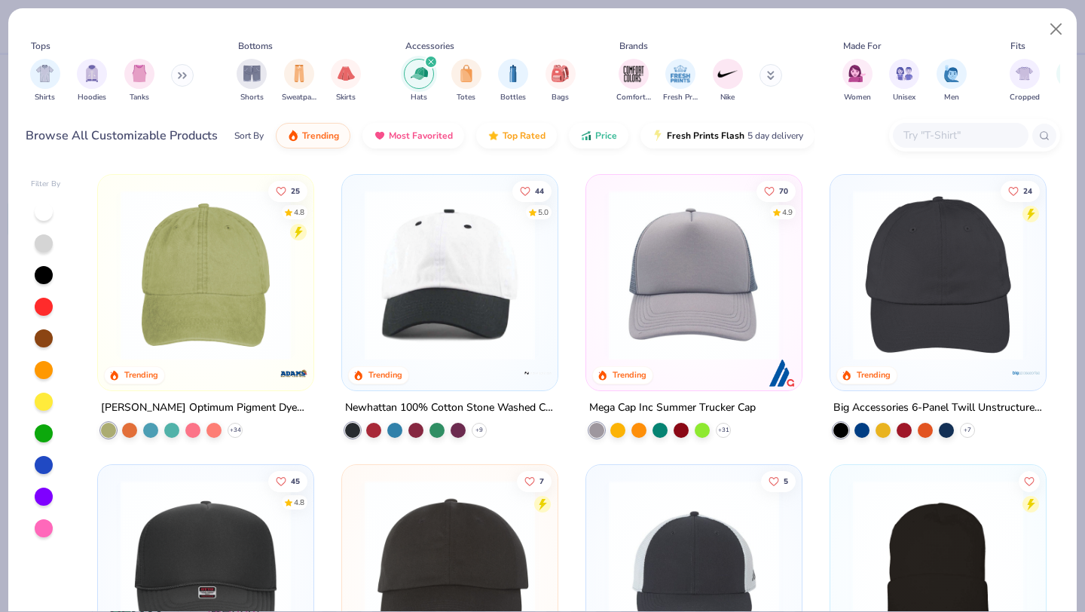
scroll to position [242, 0]
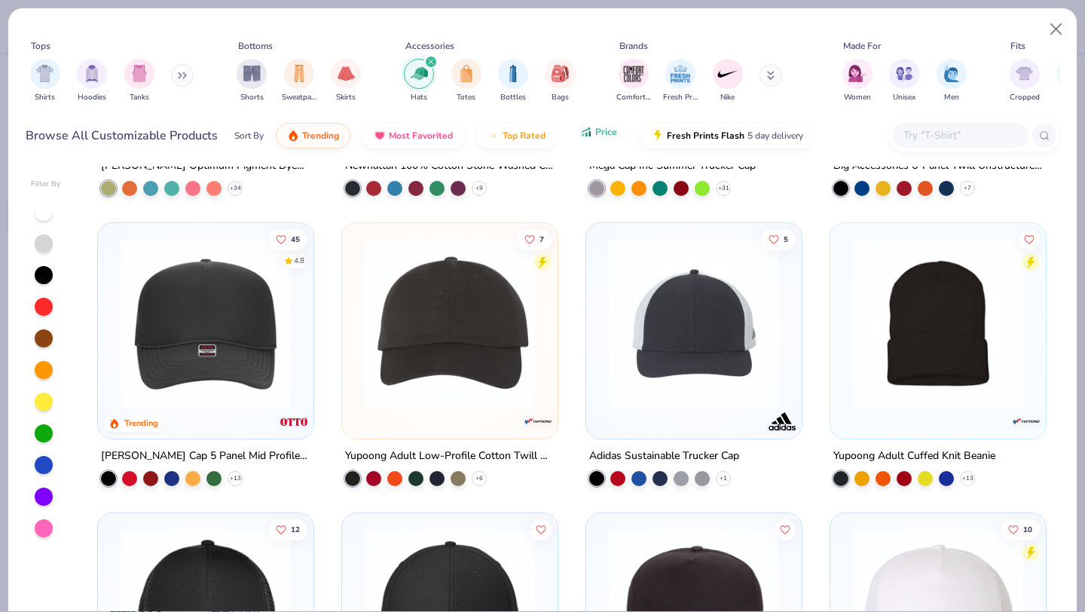
click at [579, 139] on button "Price" at bounding box center [599, 132] width 60 height 26
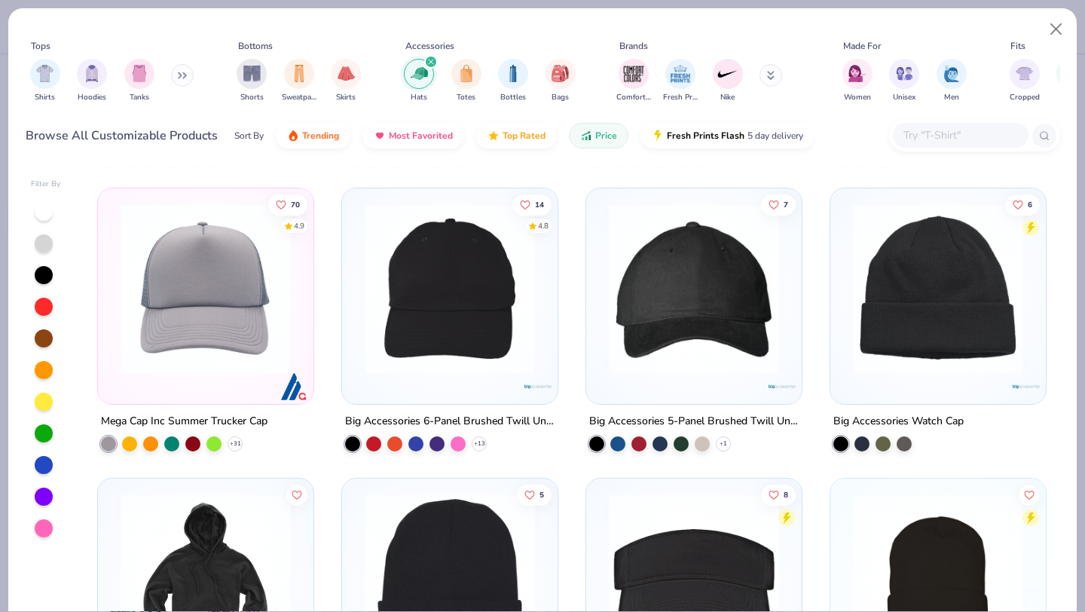
scroll to position [278, 0]
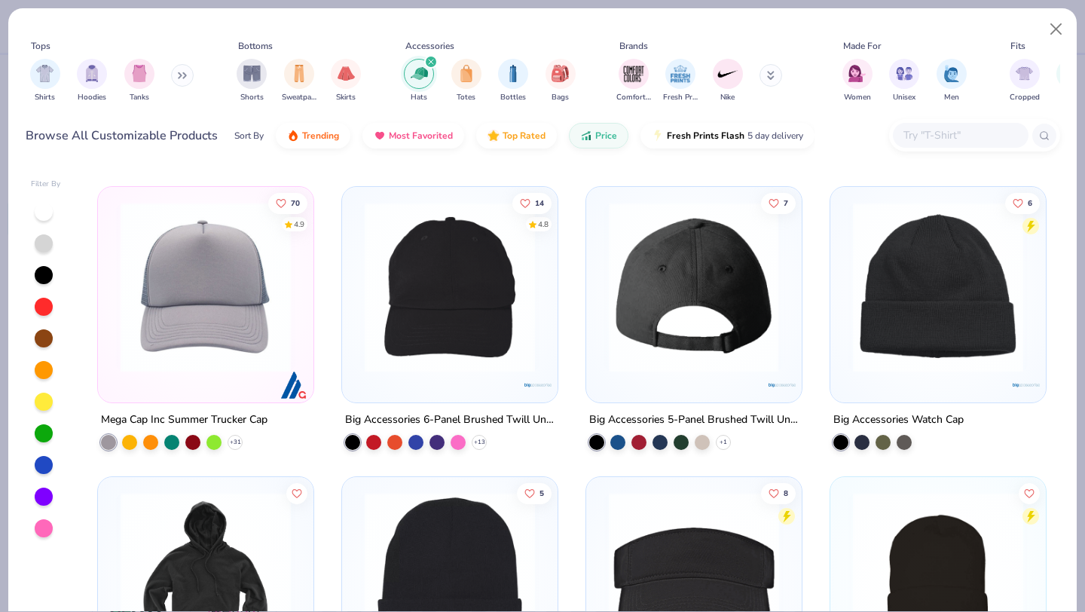
click at [192, 268] on img at bounding box center [205, 287] width 185 height 170
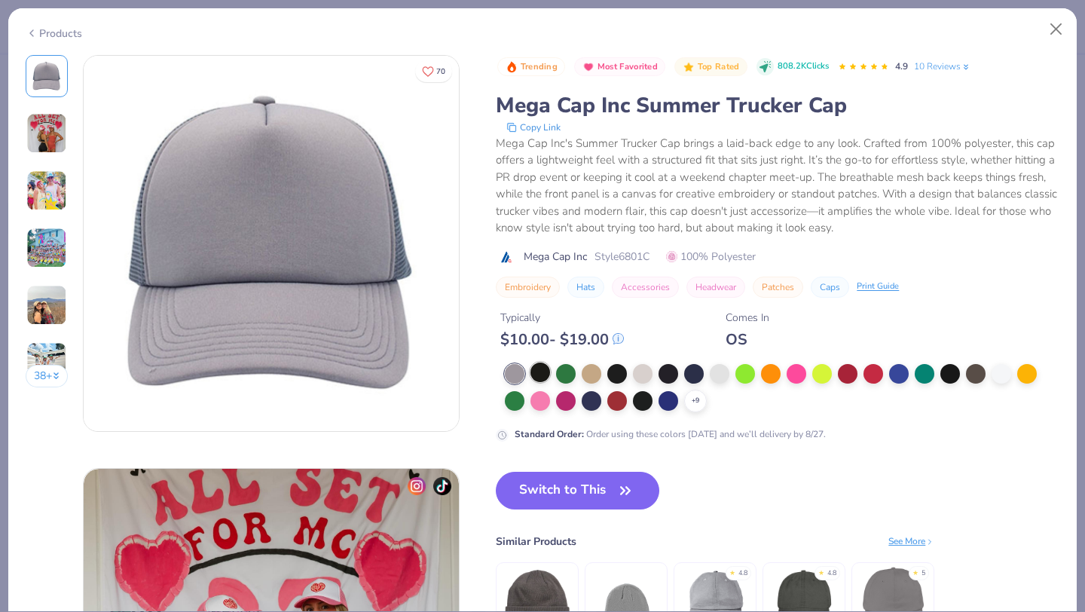
click at [542, 374] on div at bounding box center [541, 373] width 20 height 20
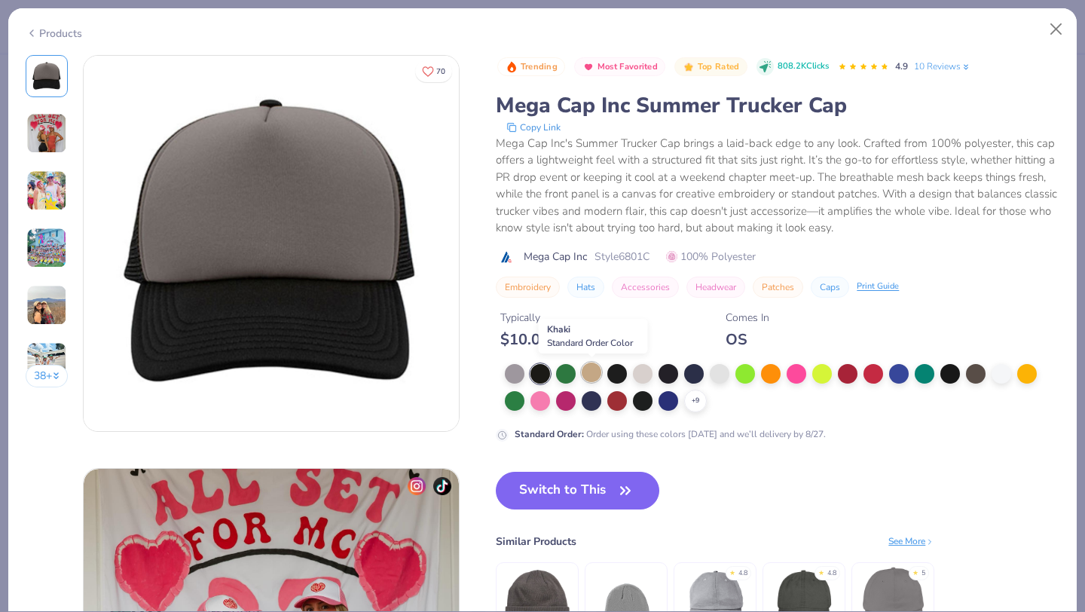
click at [595, 370] on div at bounding box center [592, 373] width 20 height 20
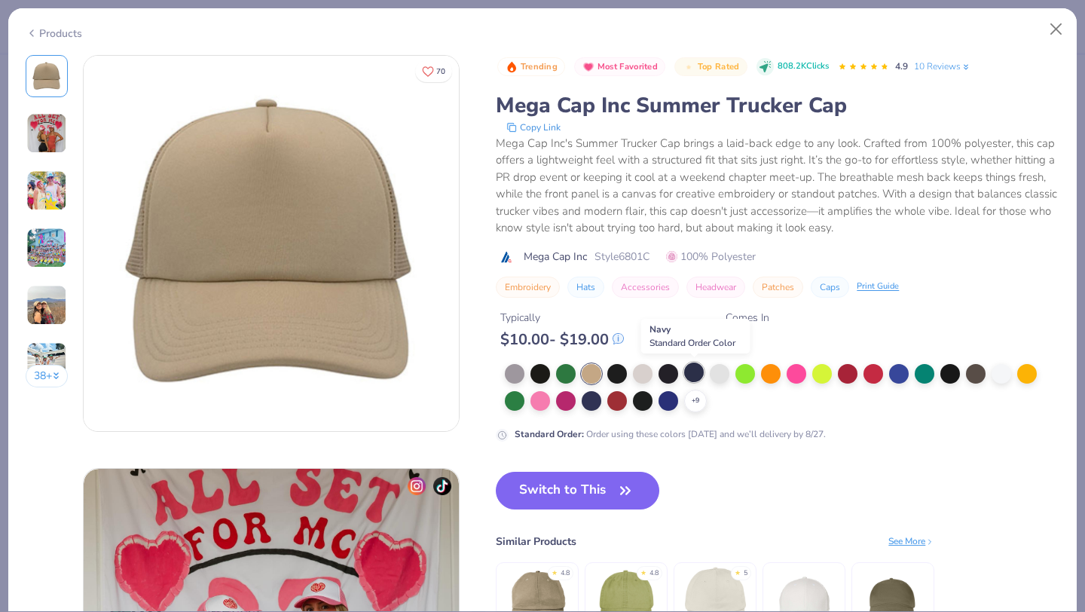
click at [691, 365] on div at bounding box center [694, 373] width 20 height 20
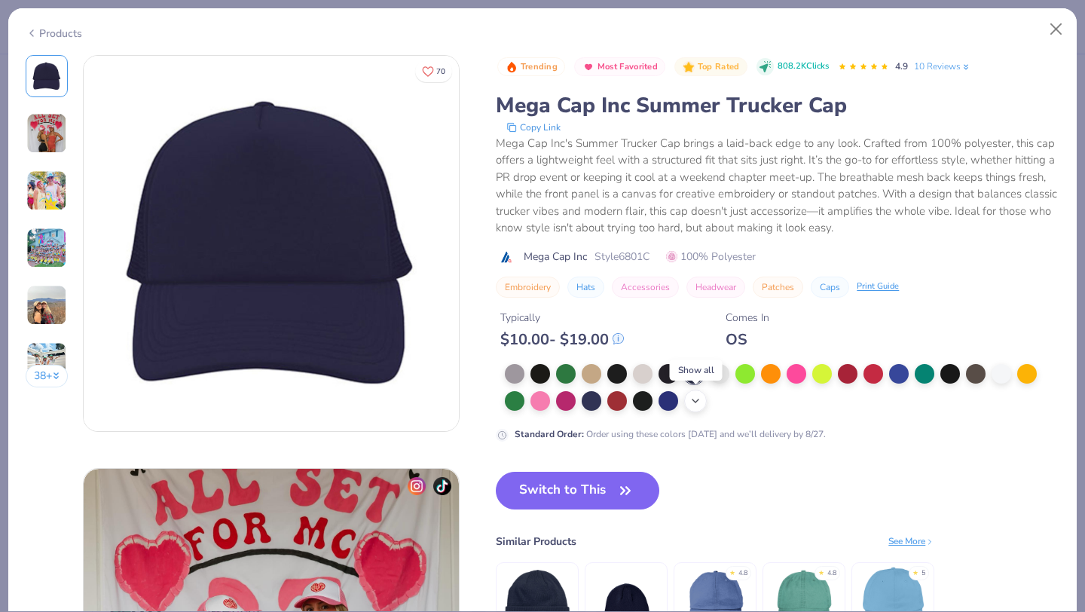
click at [702, 397] on icon at bounding box center [696, 401] width 12 height 12
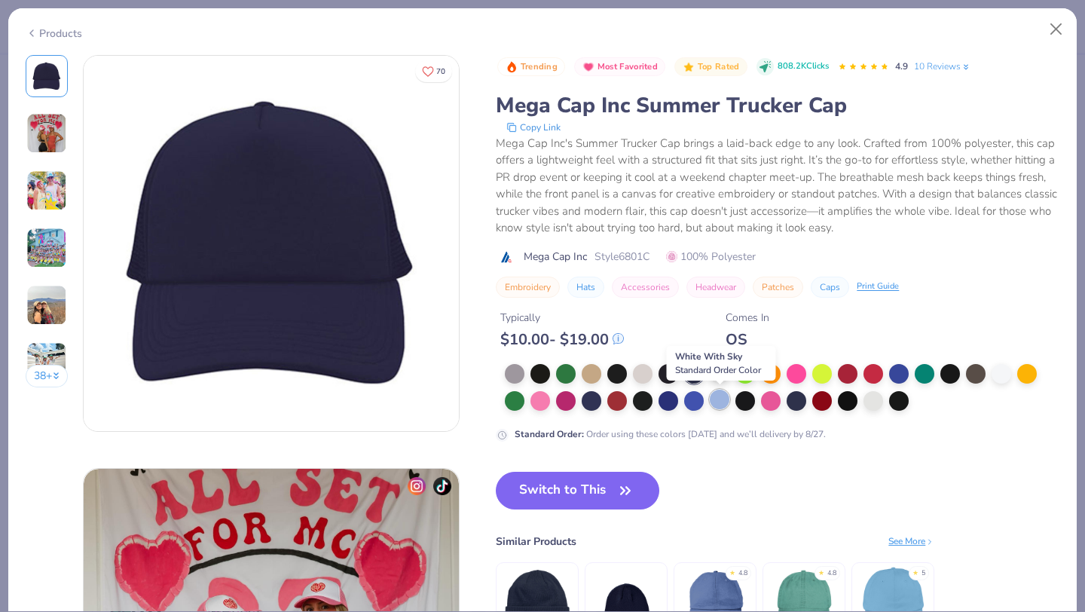
click at [725, 401] on div at bounding box center [720, 400] width 20 height 20
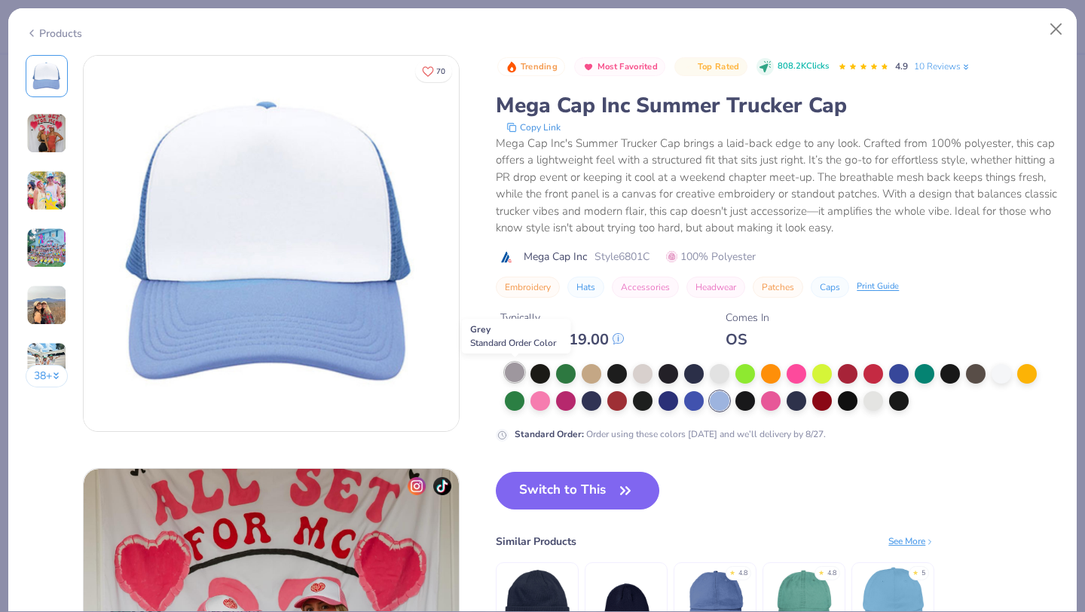
click at [520, 372] on div at bounding box center [515, 373] width 20 height 20
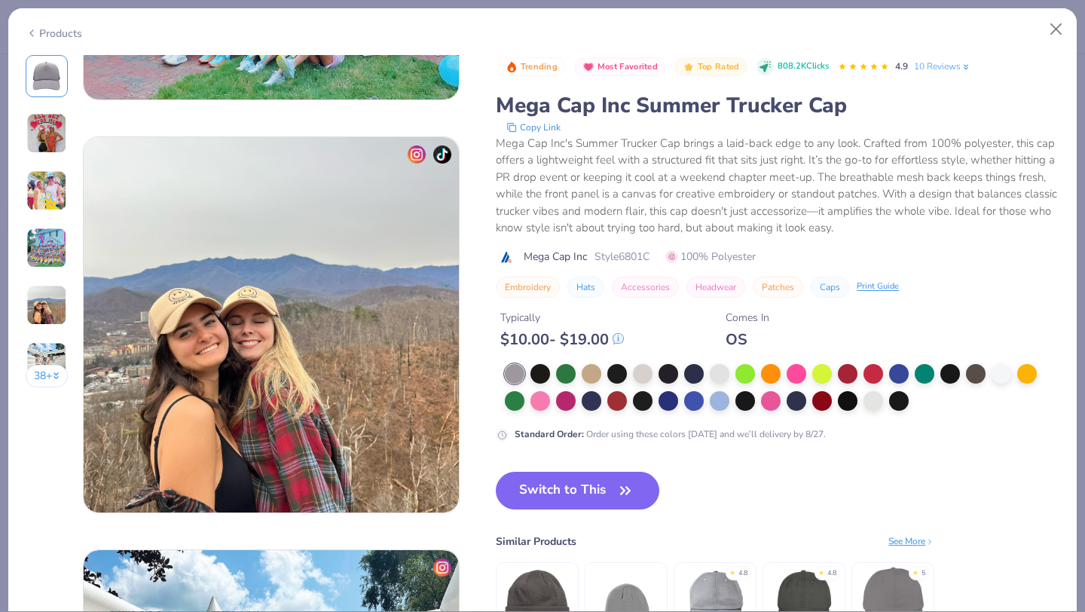
scroll to position [1678, 0]
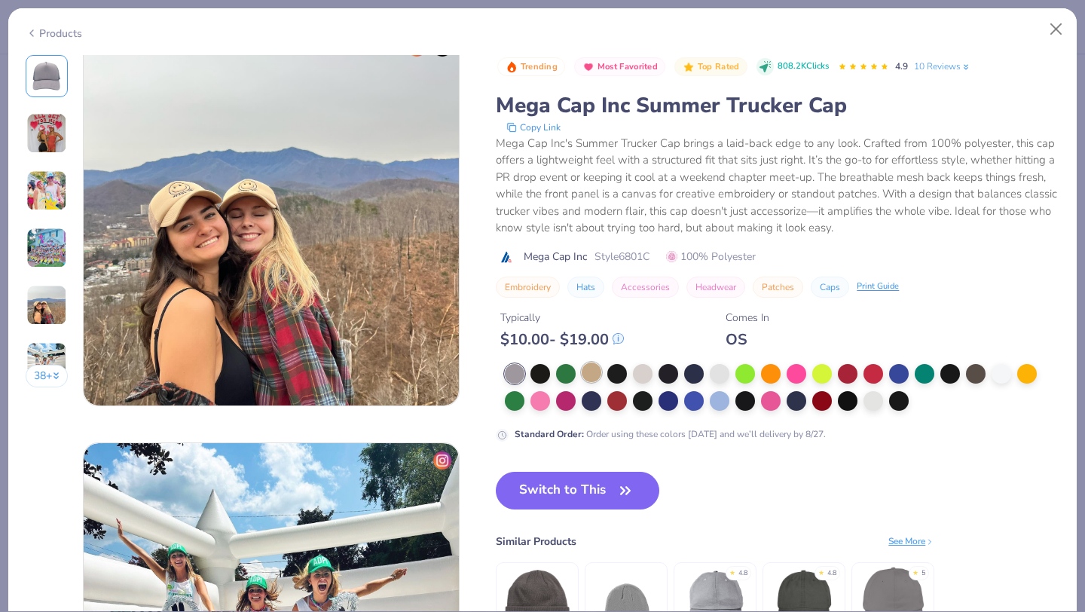
click at [582, 373] on div at bounding box center [592, 373] width 20 height 20
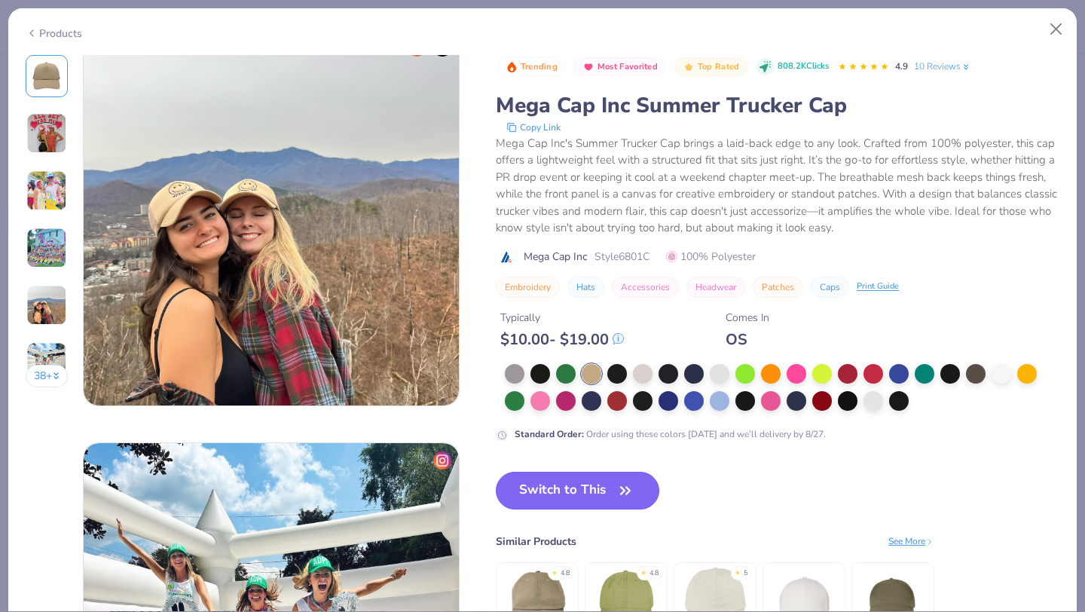
click at [608, 503] on button "Switch to This" at bounding box center [578, 491] width 164 height 38
